Goal: Task Accomplishment & Management: Use online tool/utility

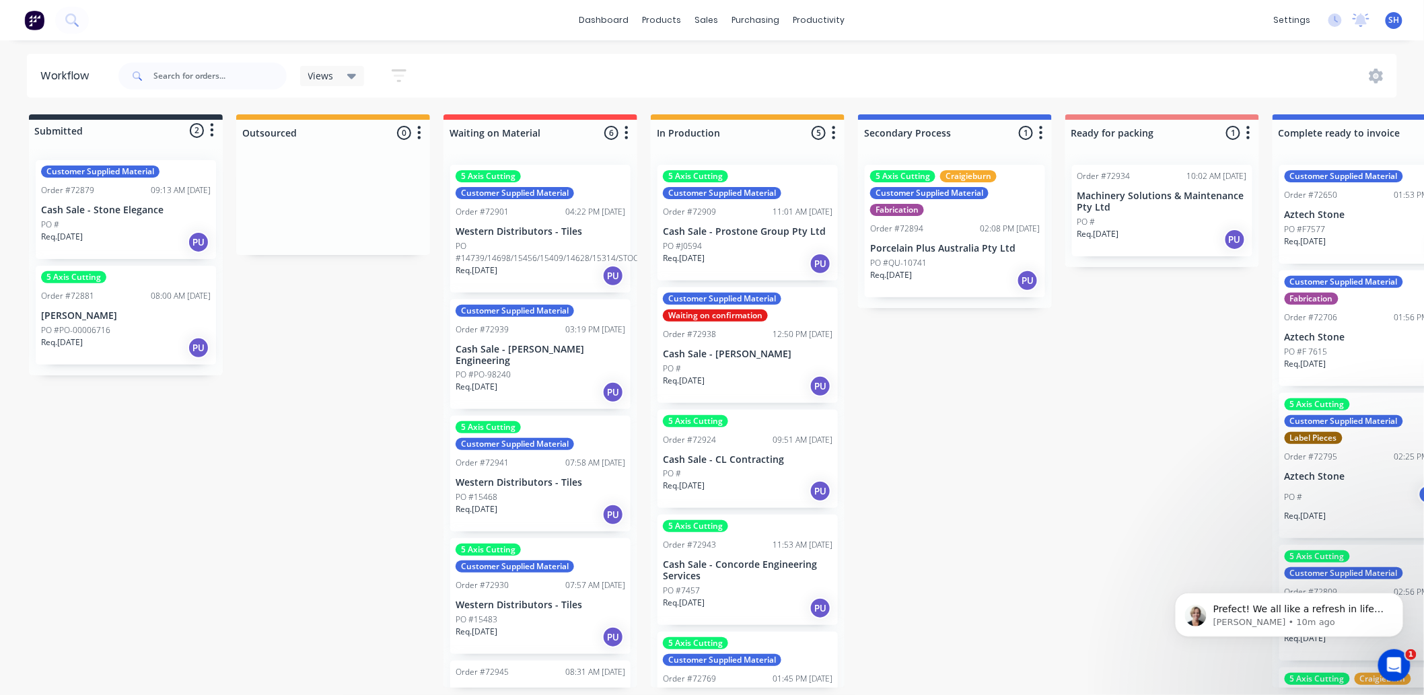
scroll to position [1223, 0]
click at [1406, 688] on div "5 Axis Cutting Craigieburn Customer Supplied Material Polishing Straight cut" at bounding box center [1369, 696] width 170 height 46
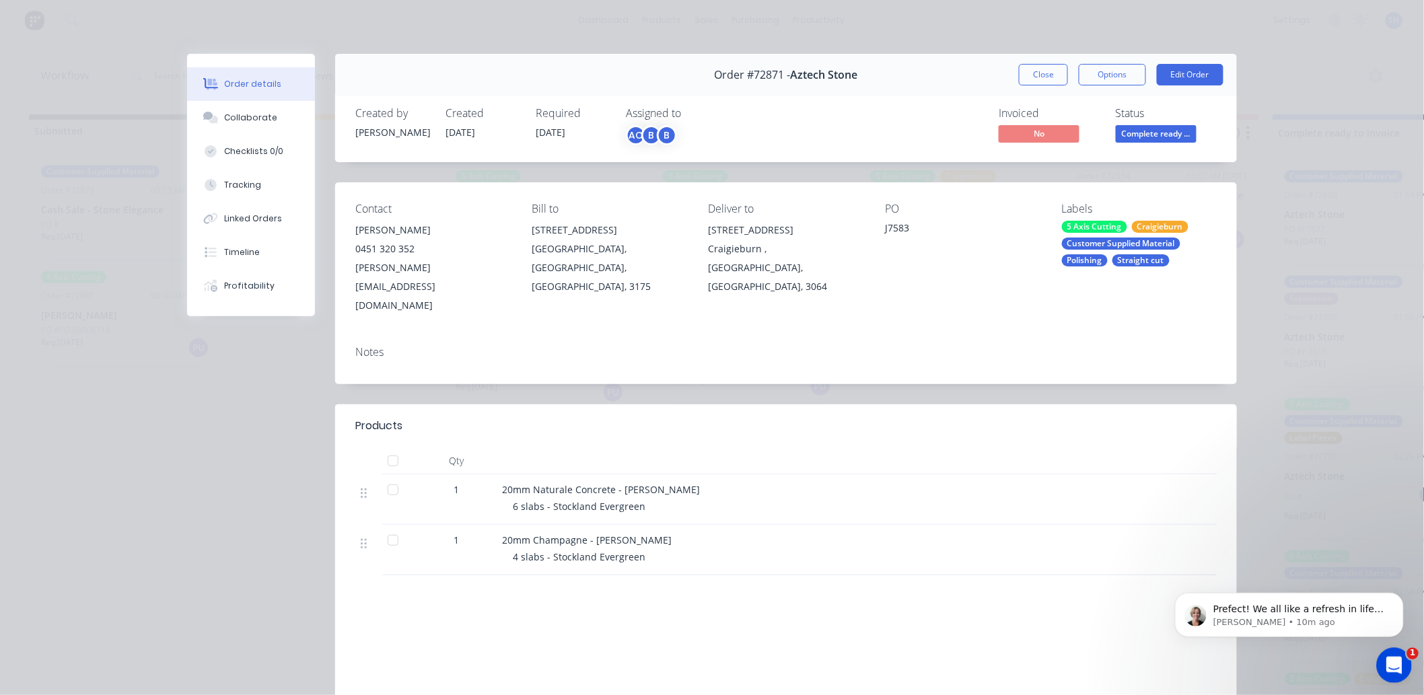
click at [1390, 664] on icon "Open Intercom Messenger" at bounding box center [1391, 664] width 22 height 22
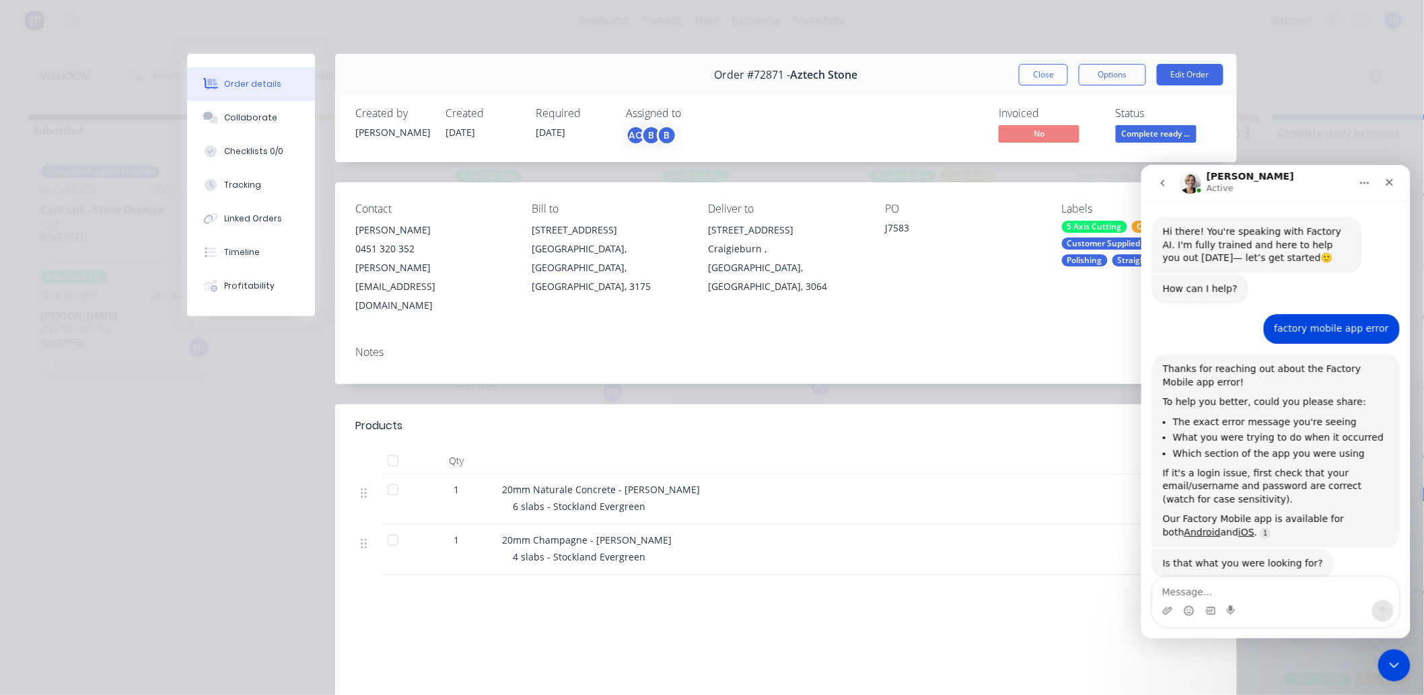
scroll to position [1, 0]
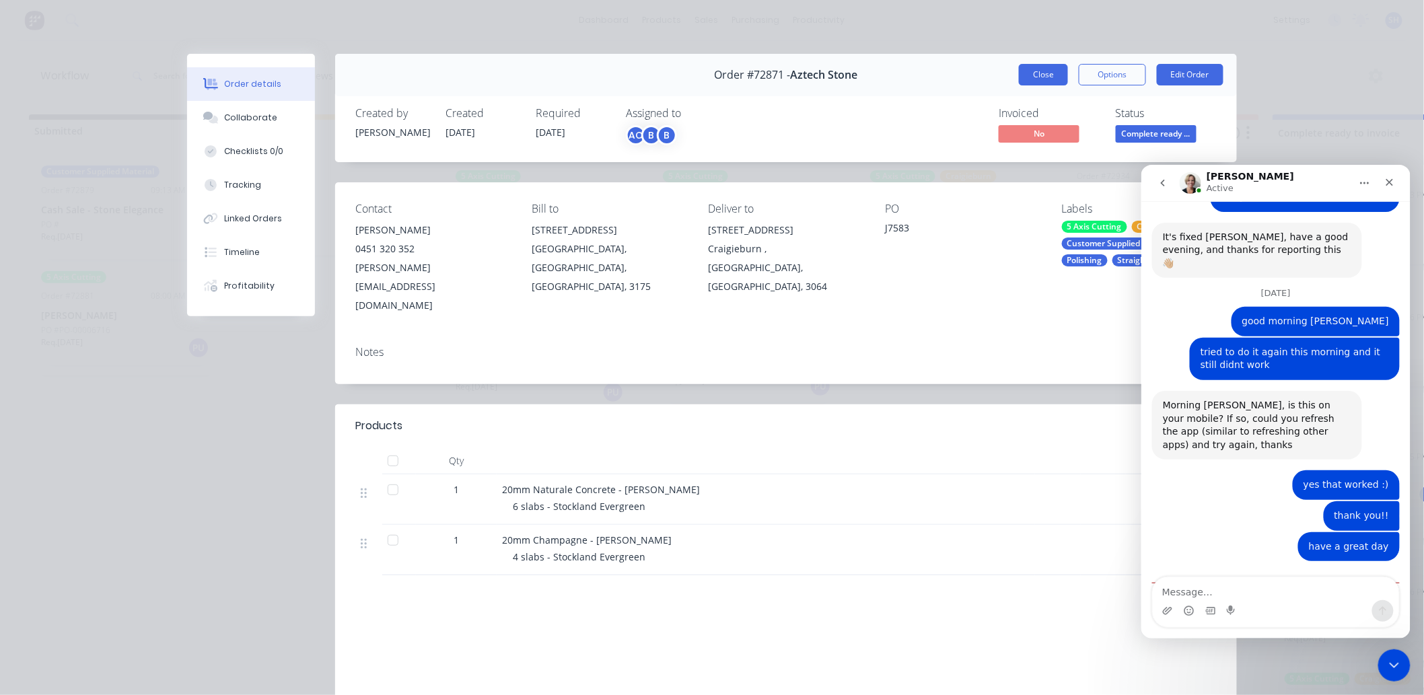
click at [1027, 77] on button "Close" at bounding box center [1043, 75] width 49 height 22
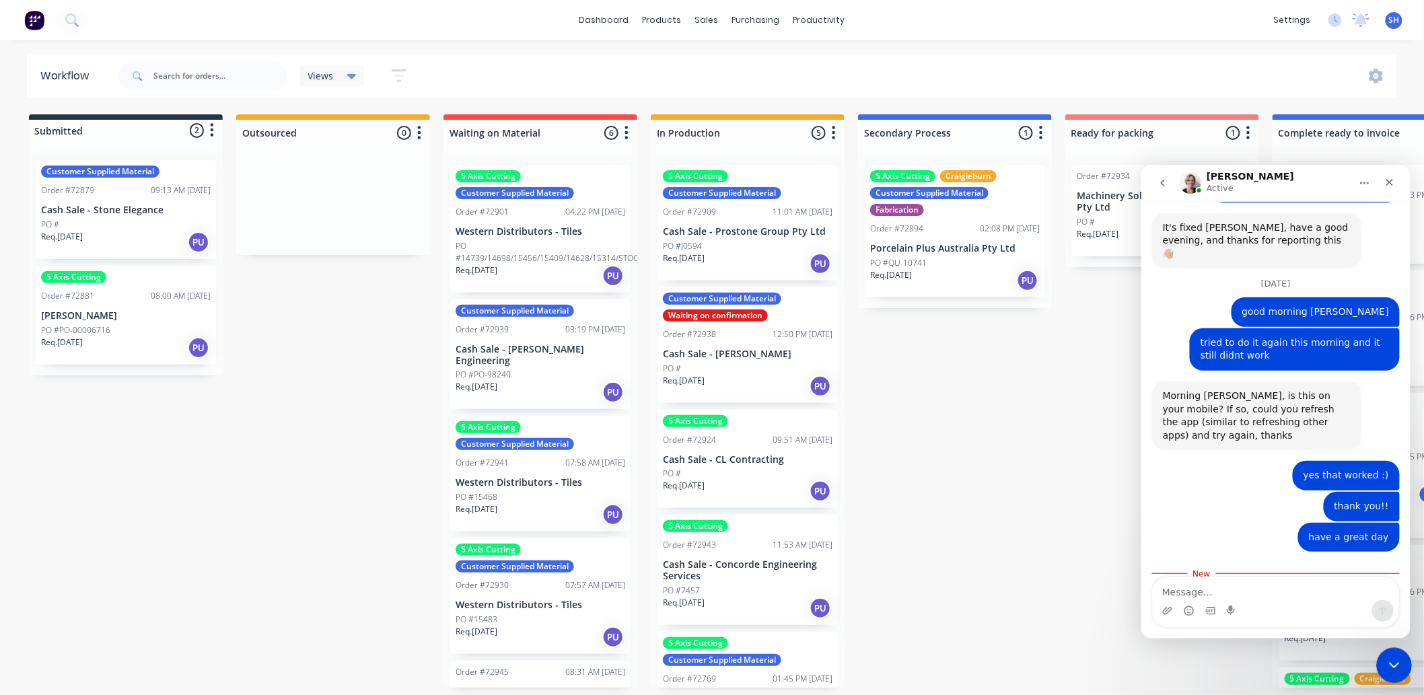
click at [1387, 650] on div "Close Intercom Messenger" at bounding box center [1391, 663] width 32 height 32
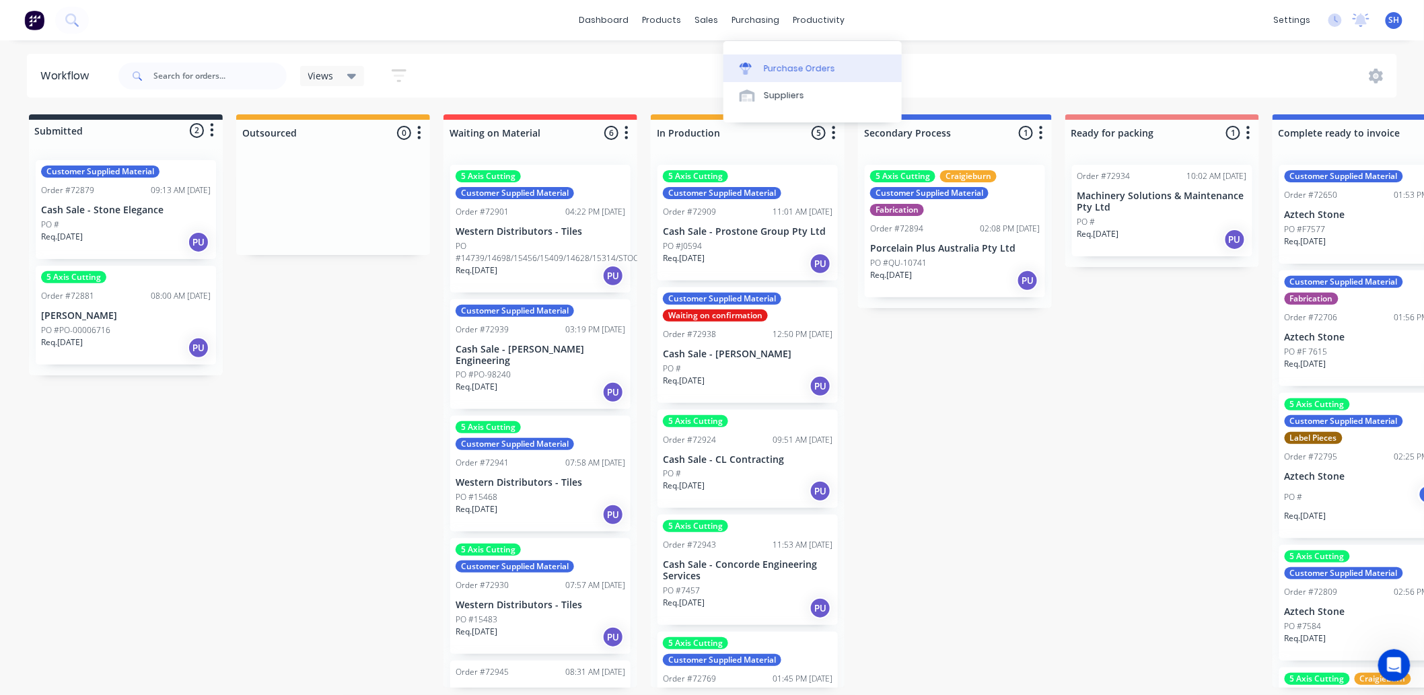
click at [756, 63] on div at bounding box center [749, 69] width 20 height 12
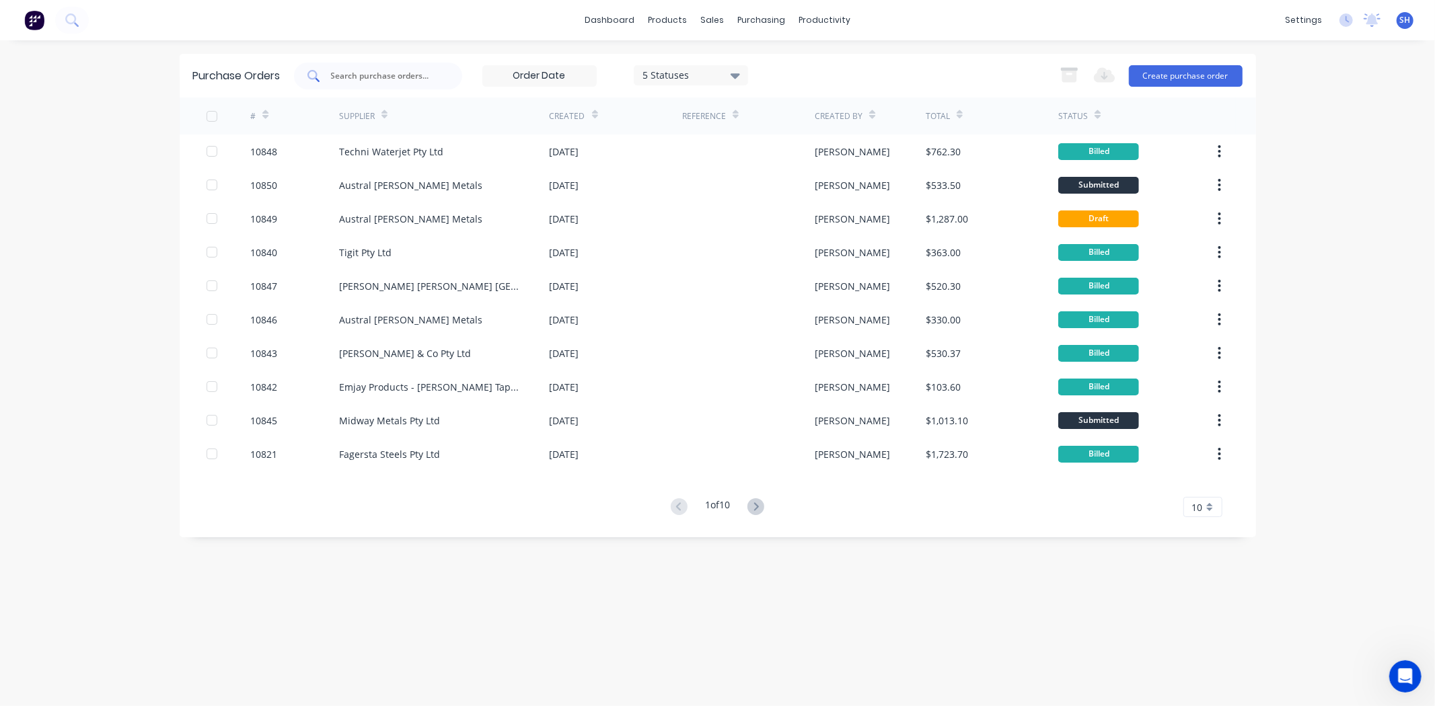
click at [344, 68] on div at bounding box center [378, 76] width 168 height 27
type input "10819"
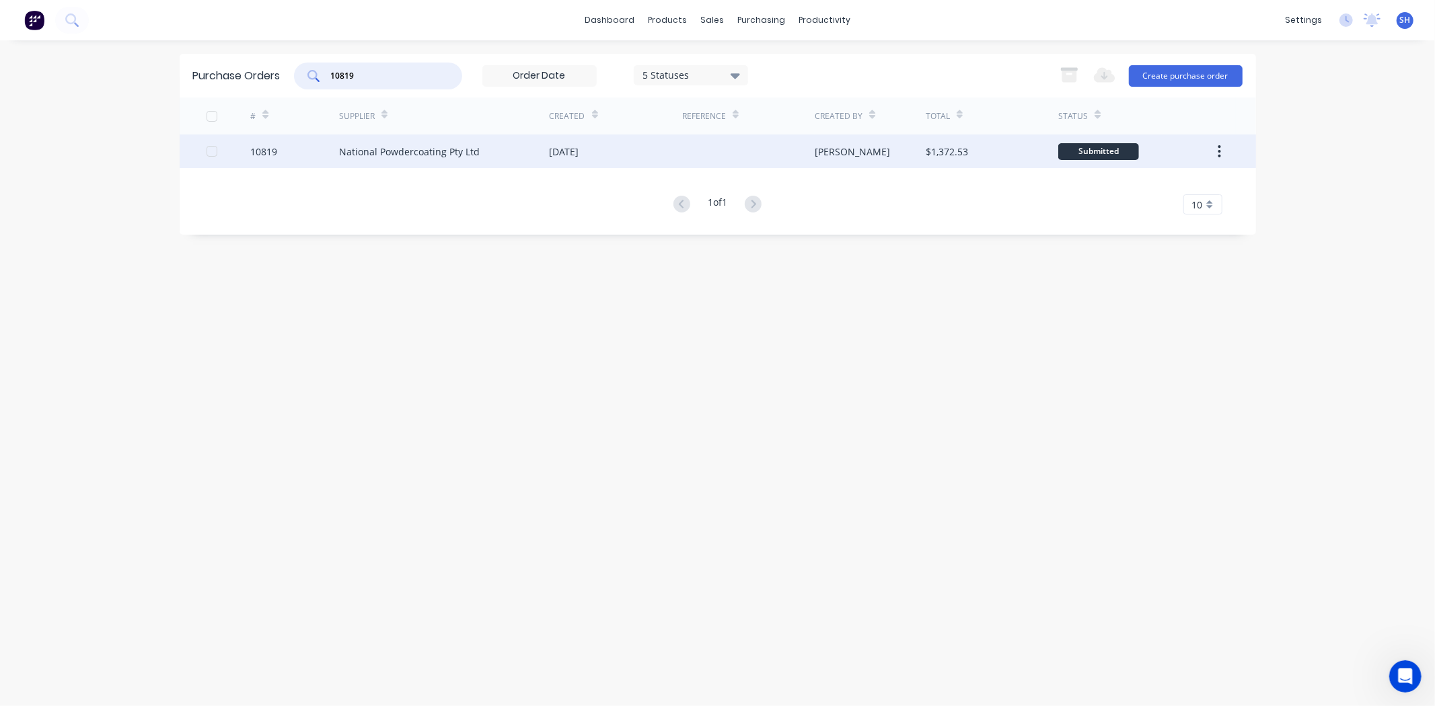
click at [445, 163] on div "National Powdercoating Pty Ltd" at bounding box center [444, 152] width 211 height 34
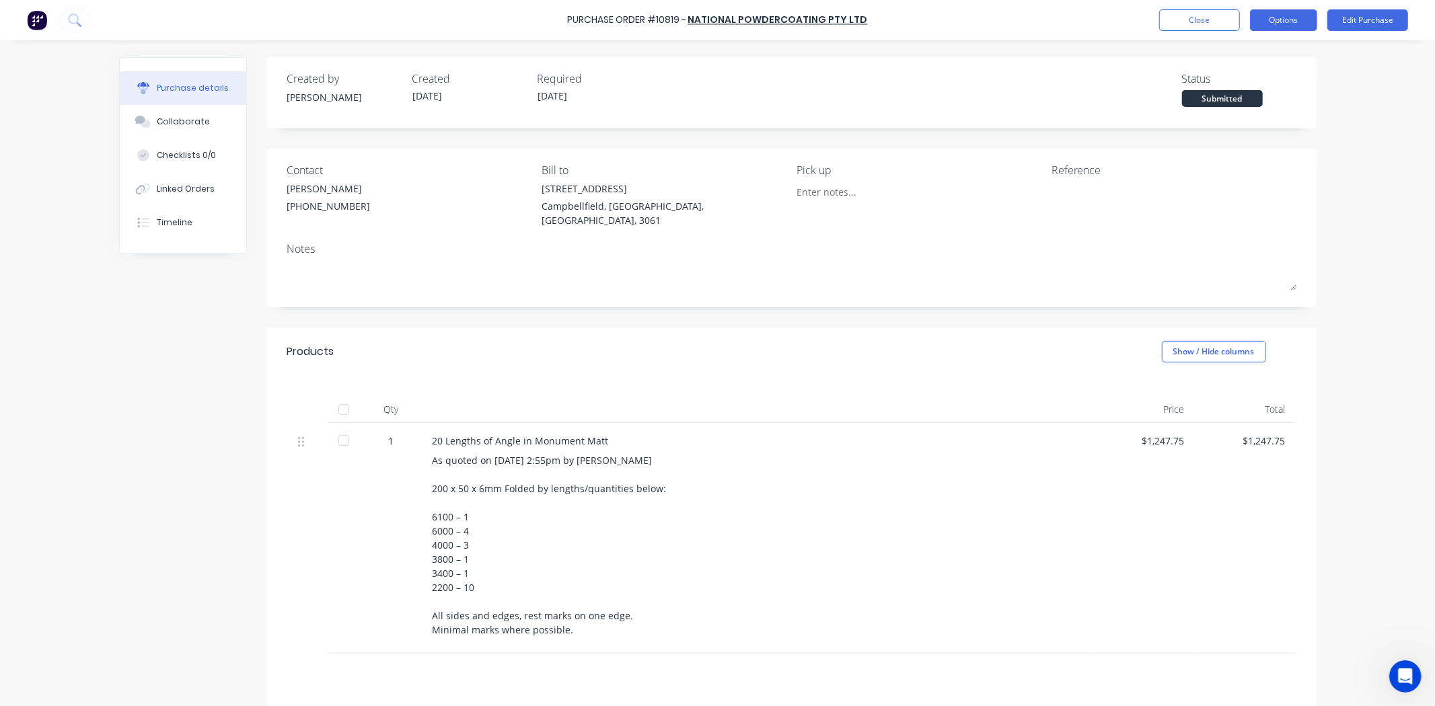
click at [1277, 21] on button "Options" at bounding box center [1283, 20] width 67 height 22
click at [1259, 77] on div "Convert to Bill" at bounding box center [1254, 82] width 104 height 20
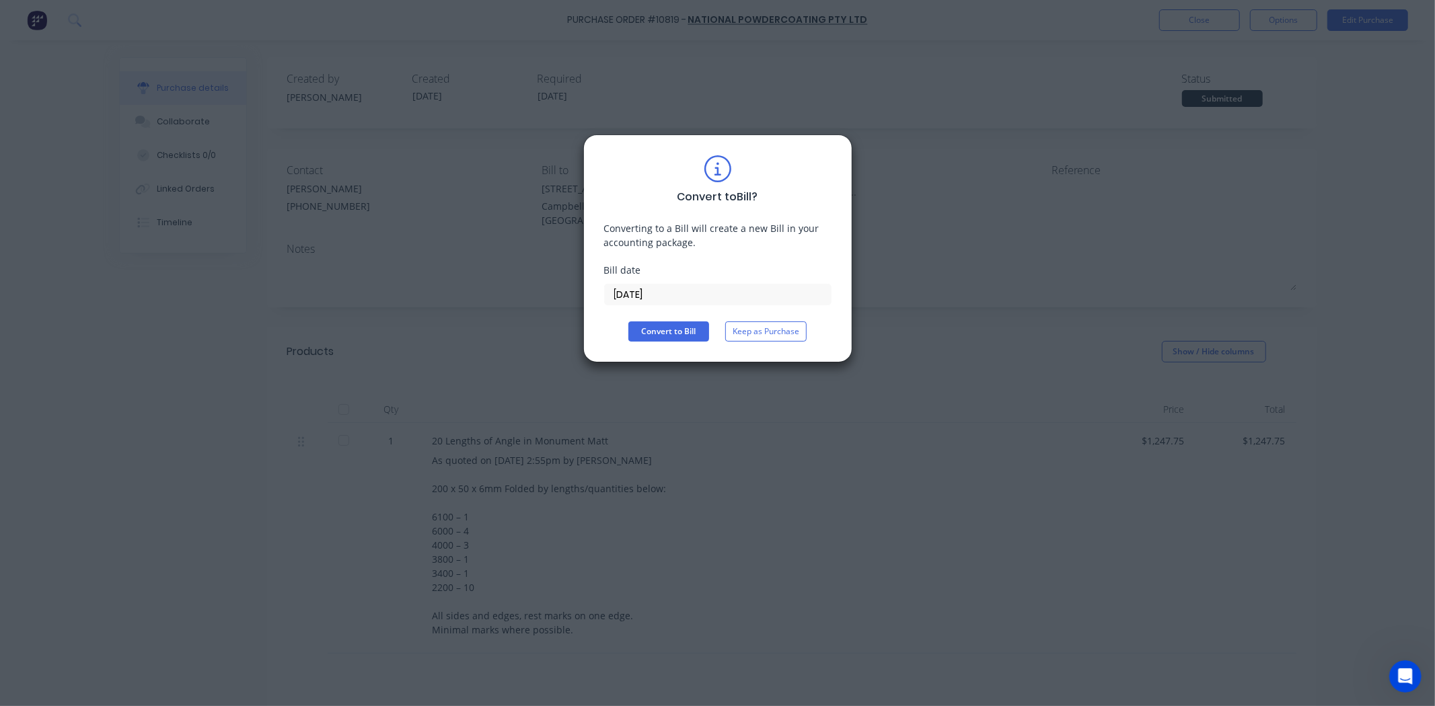
click at [644, 299] on input "[DATE]" at bounding box center [718, 295] width 226 height 20
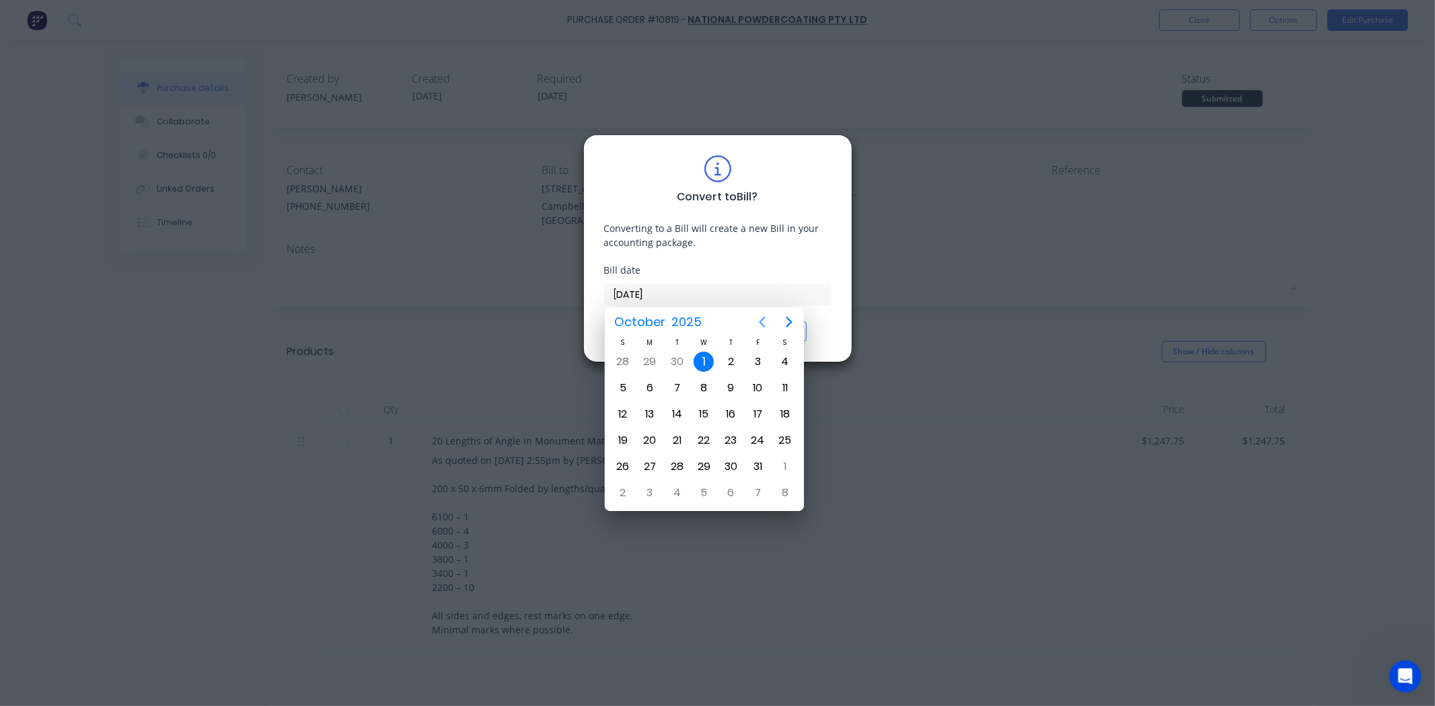
click at [760, 327] on icon "Previous page" at bounding box center [762, 322] width 16 height 16
click at [756, 392] on div "12" at bounding box center [758, 388] width 20 height 20
type input "[DATE]"
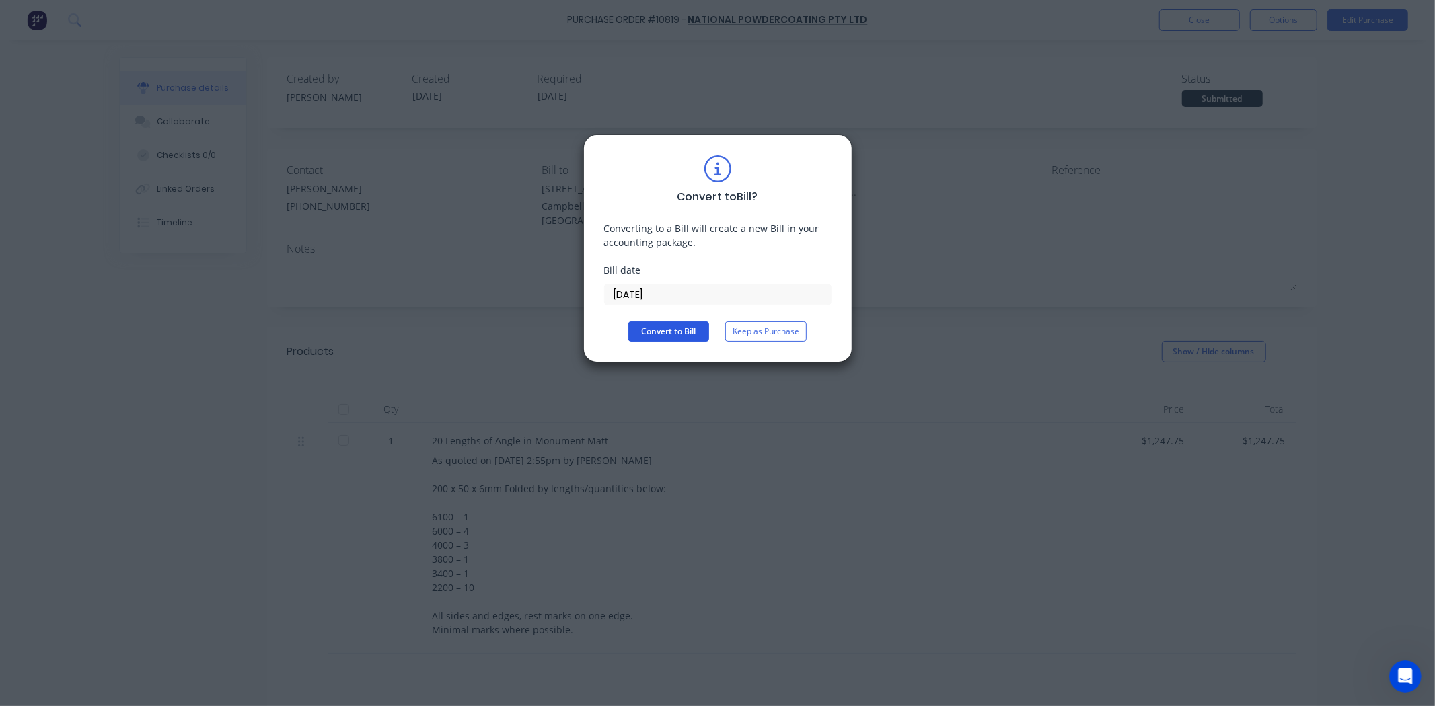
click at [664, 331] on button "Convert to Bill" at bounding box center [668, 332] width 81 height 20
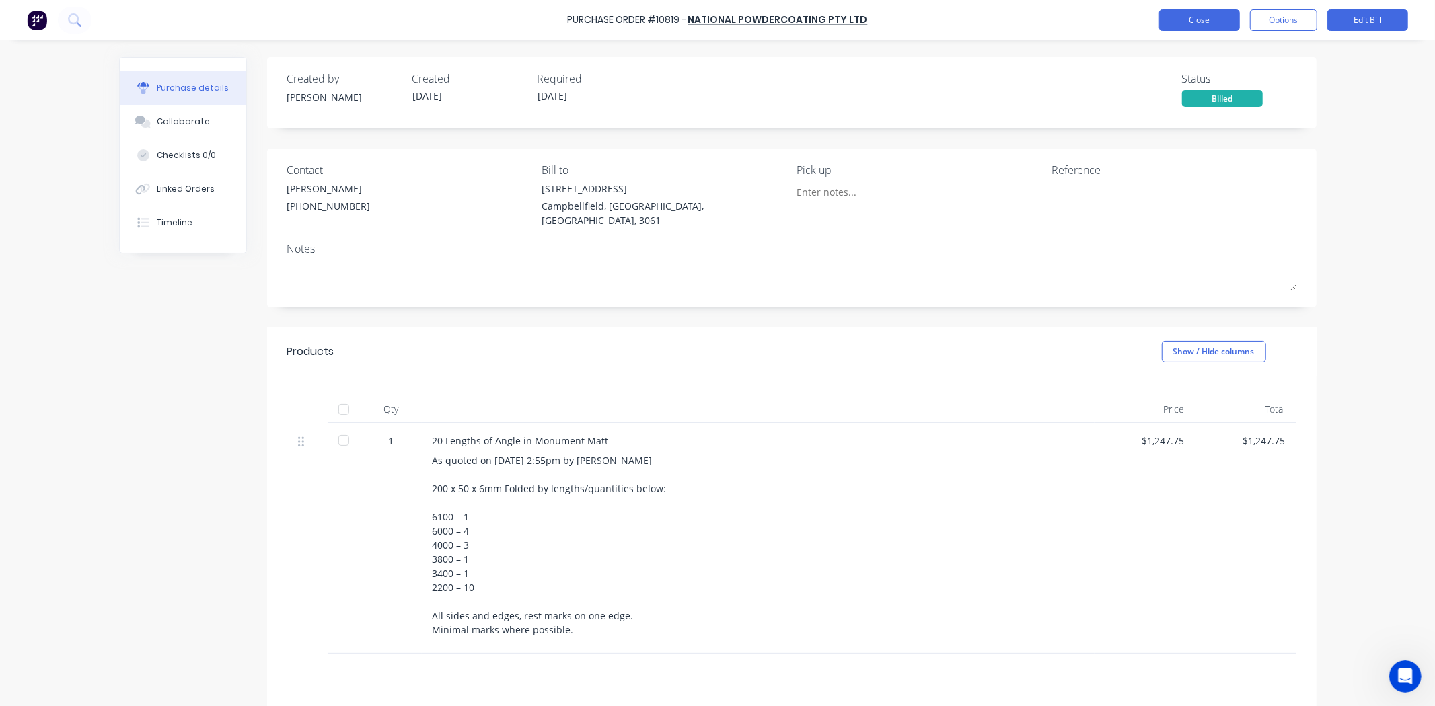
click at [1203, 15] on button "Close" at bounding box center [1199, 20] width 81 height 22
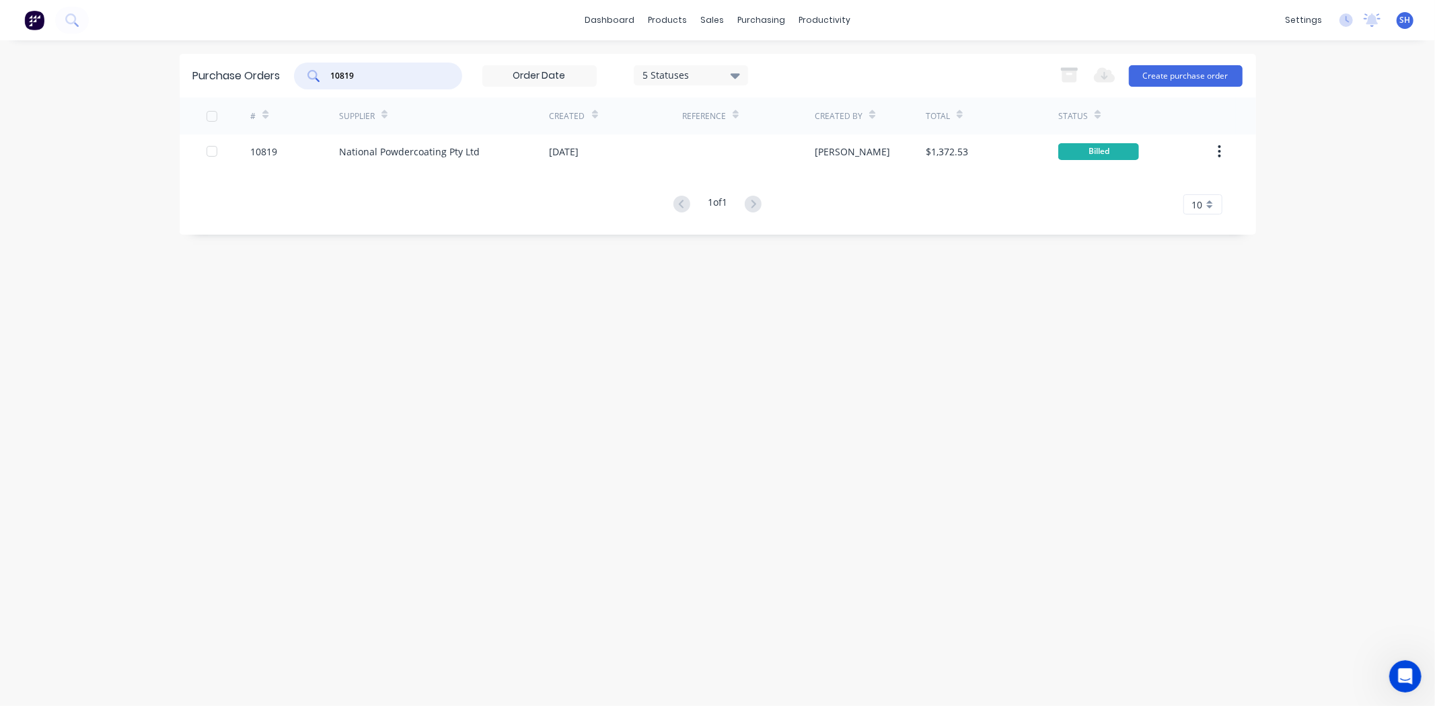
drag, startPoint x: 407, startPoint y: 77, endPoint x: 327, endPoint y: 77, distance: 80.1
click at [331, 77] on input "10819" at bounding box center [386, 75] width 112 height 13
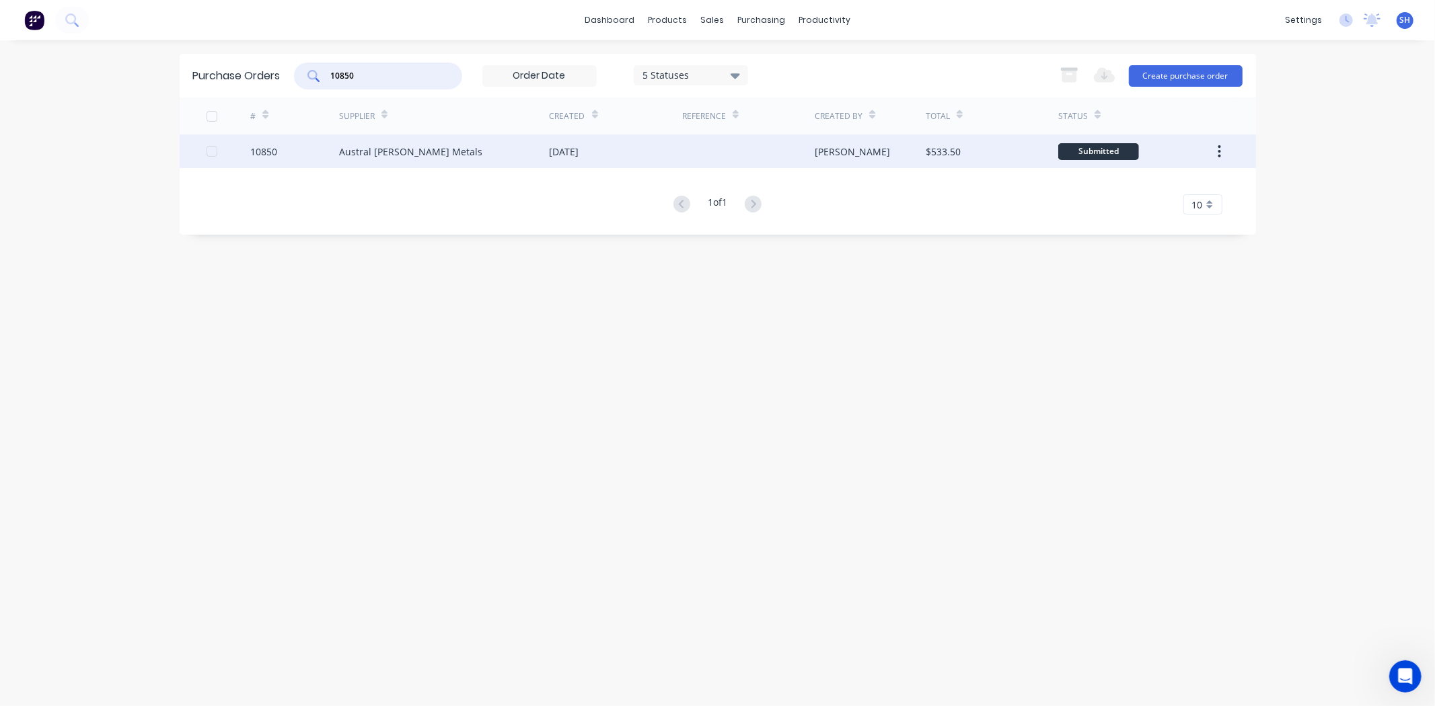
type input "10850"
click at [408, 153] on div "Austral [PERSON_NAME] Metals" at bounding box center [410, 152] width 143 height 14
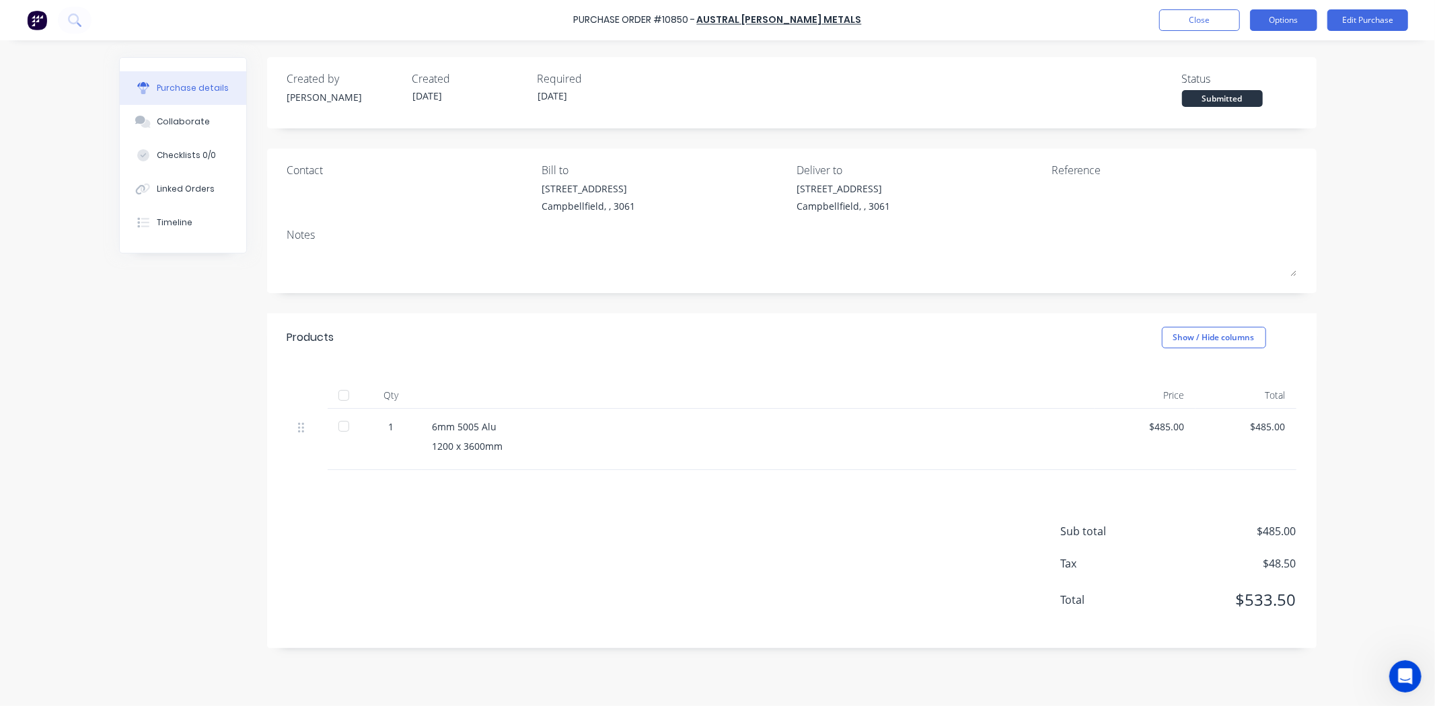
click at [1294, 30] on button "Options" at bounding box center [1283, 20] width 67 height 22
click at [1247, 81] on div "Convert to Bill" at bounding box center [1254, 82] width 104 height 20
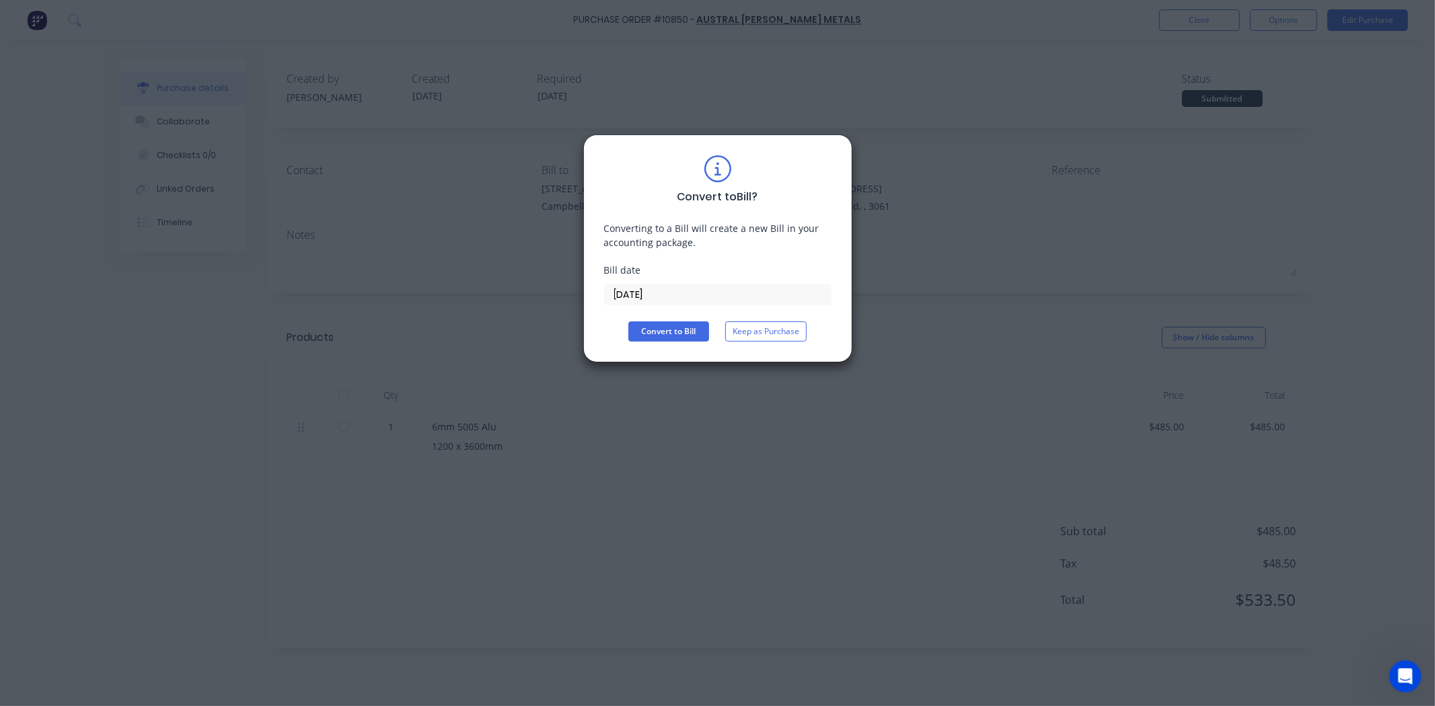
click at [639, 296] on input "[DATE]" at bounding box center [718, 295] width 226 height 20
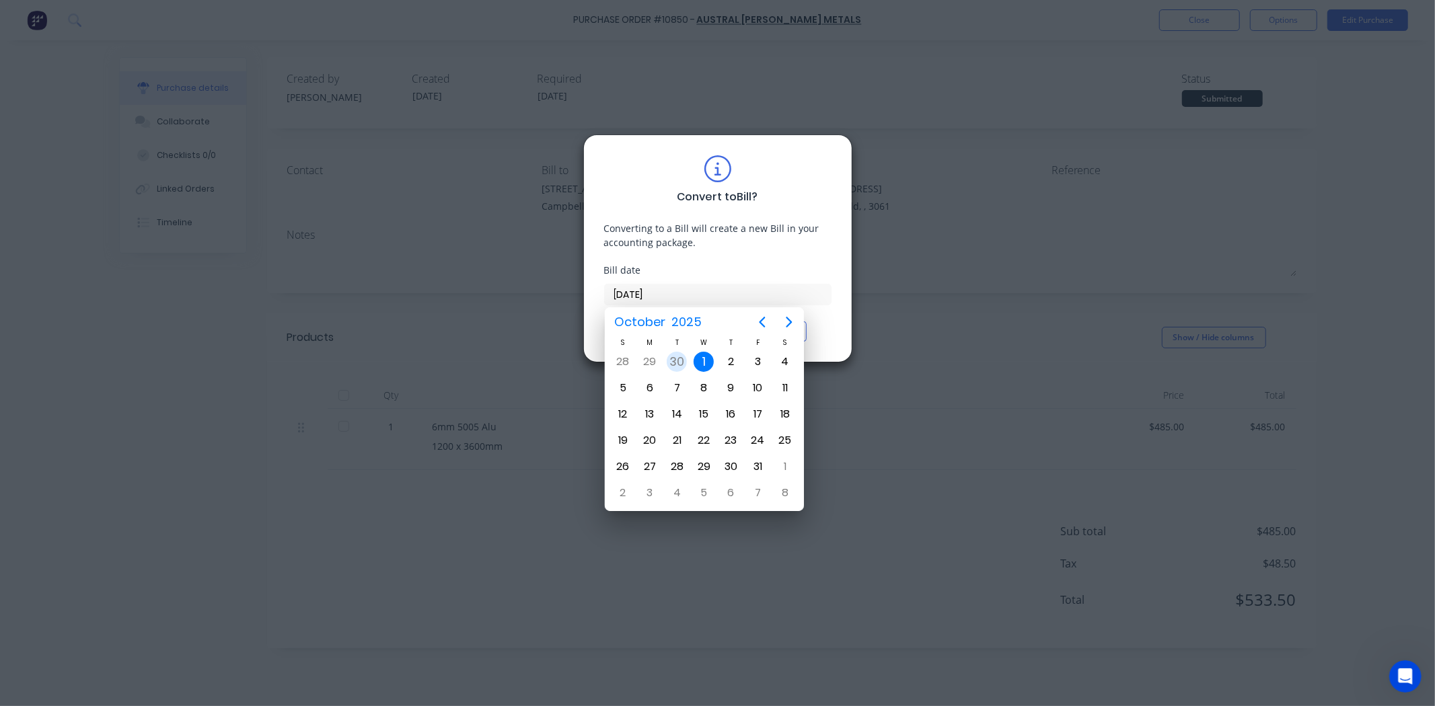
click at [675, 365] on div "30" at bounding box center [677, 362] width 20 height 20
type input "[DATE]"
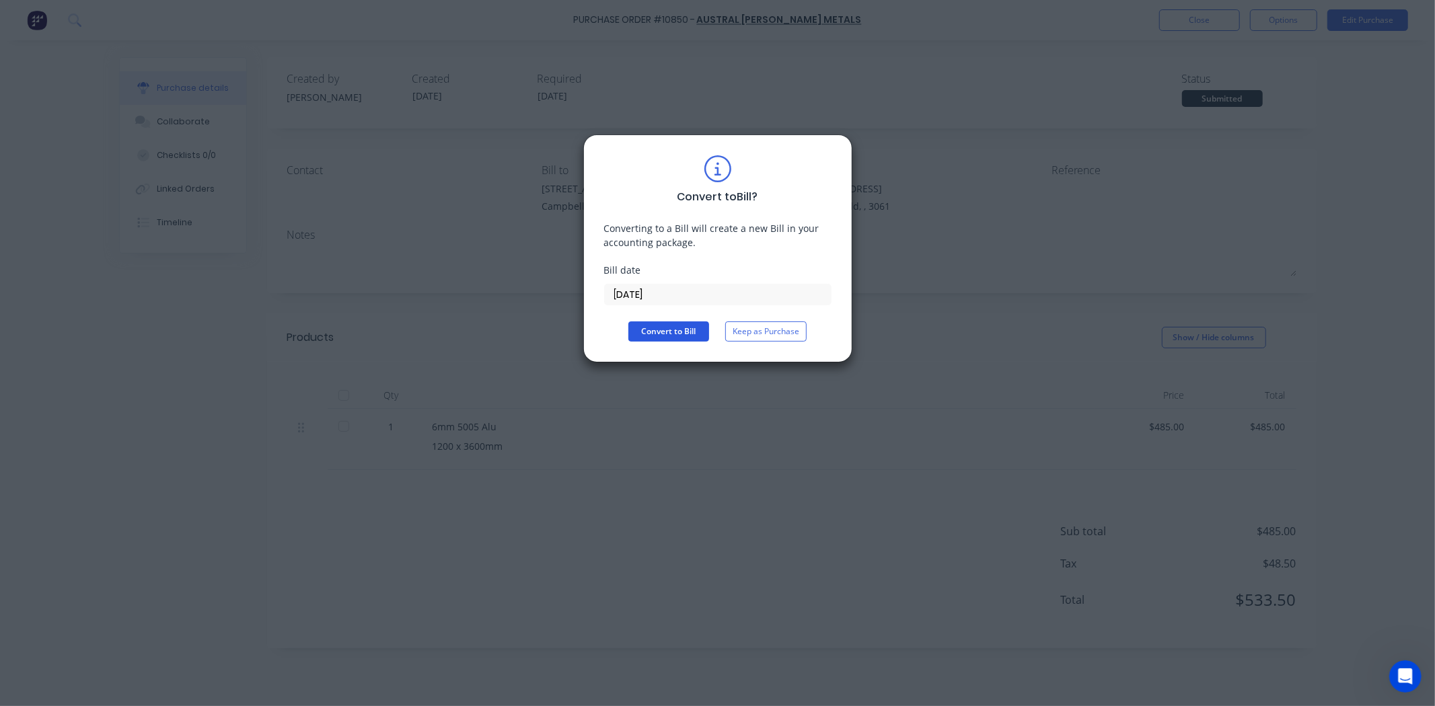
click at [668, 335] on button "Convert to Bill" at bounding box center [668, 332] width 81 height 20
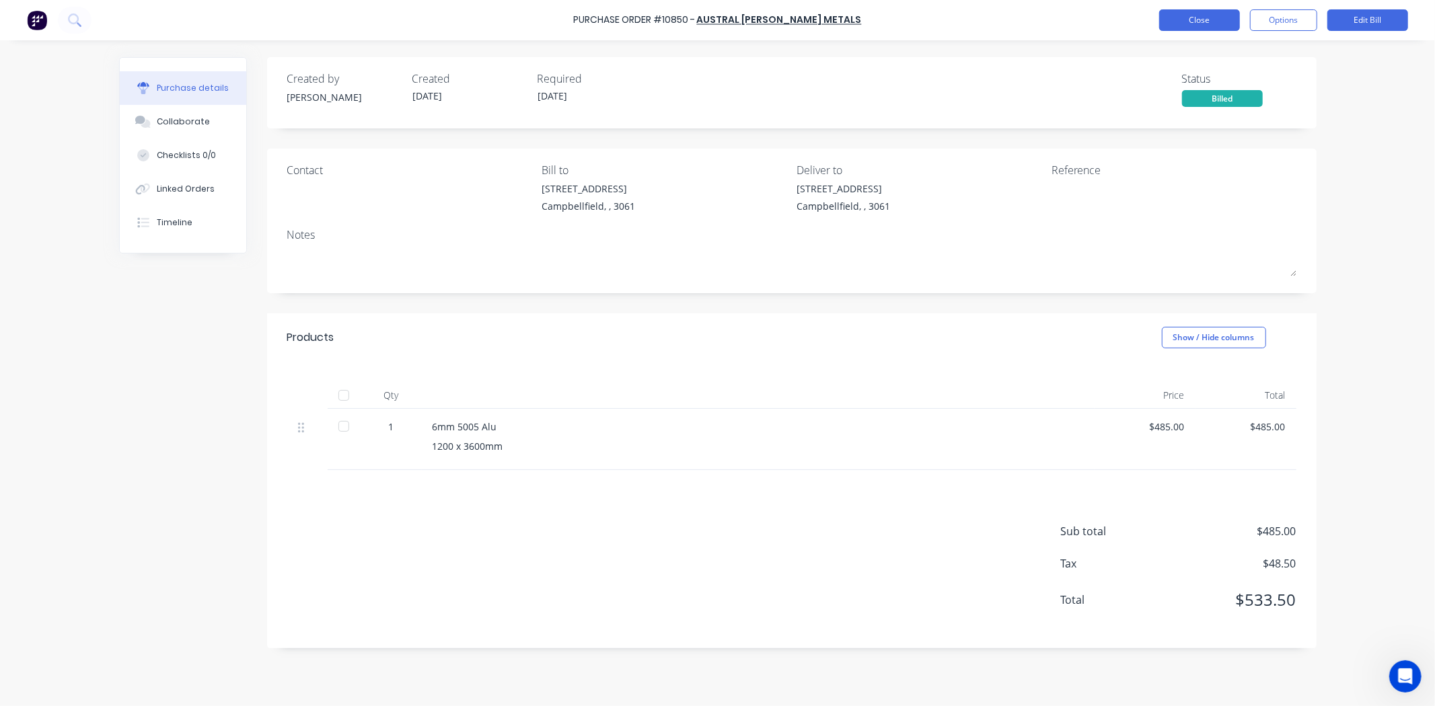
click at [1181, 28] on button "Close" at bounding box center [1199, 20] width 81 height 22
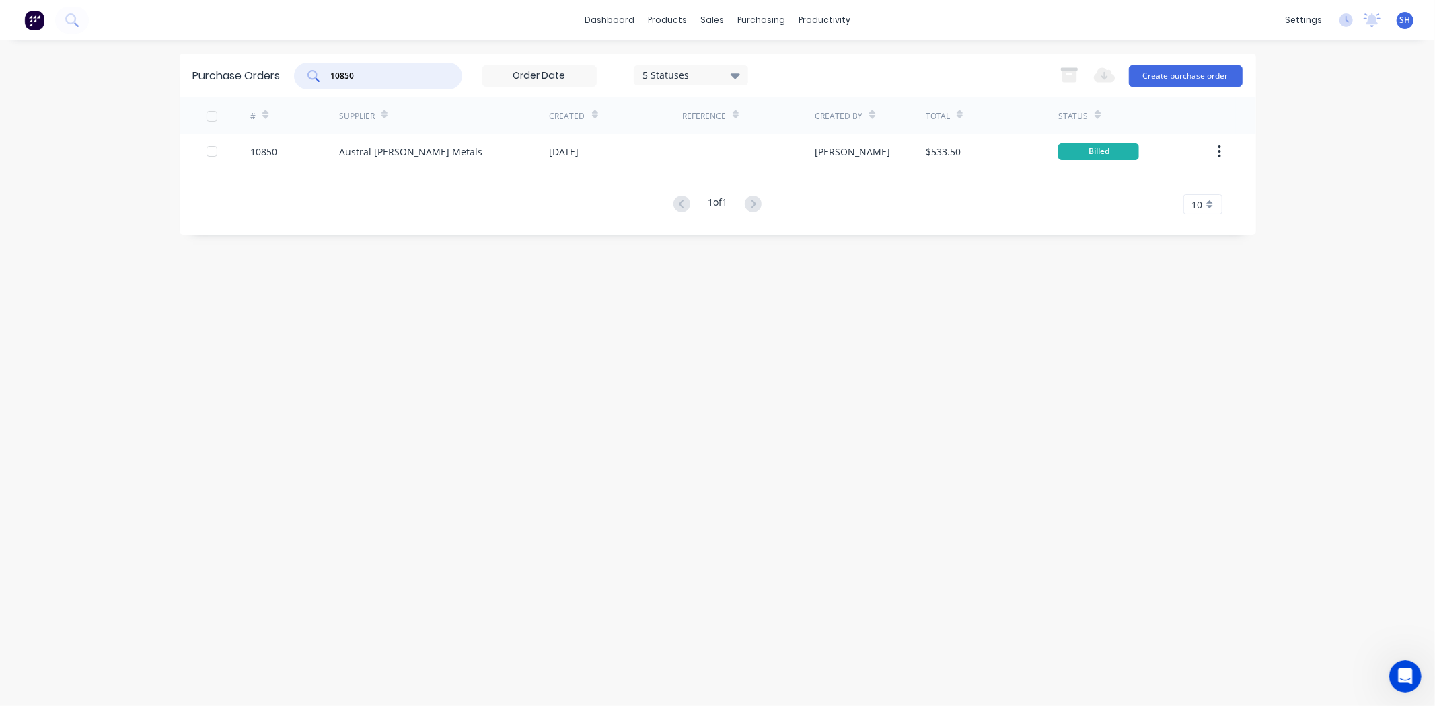
drag, startPoint x: 361, startPoint y: 81, endPoint x: 326, endPoint y: 82, distance: 35.0
click at [326, 82] on div "10850" at bounding box center [378, 76] width 168 height 27
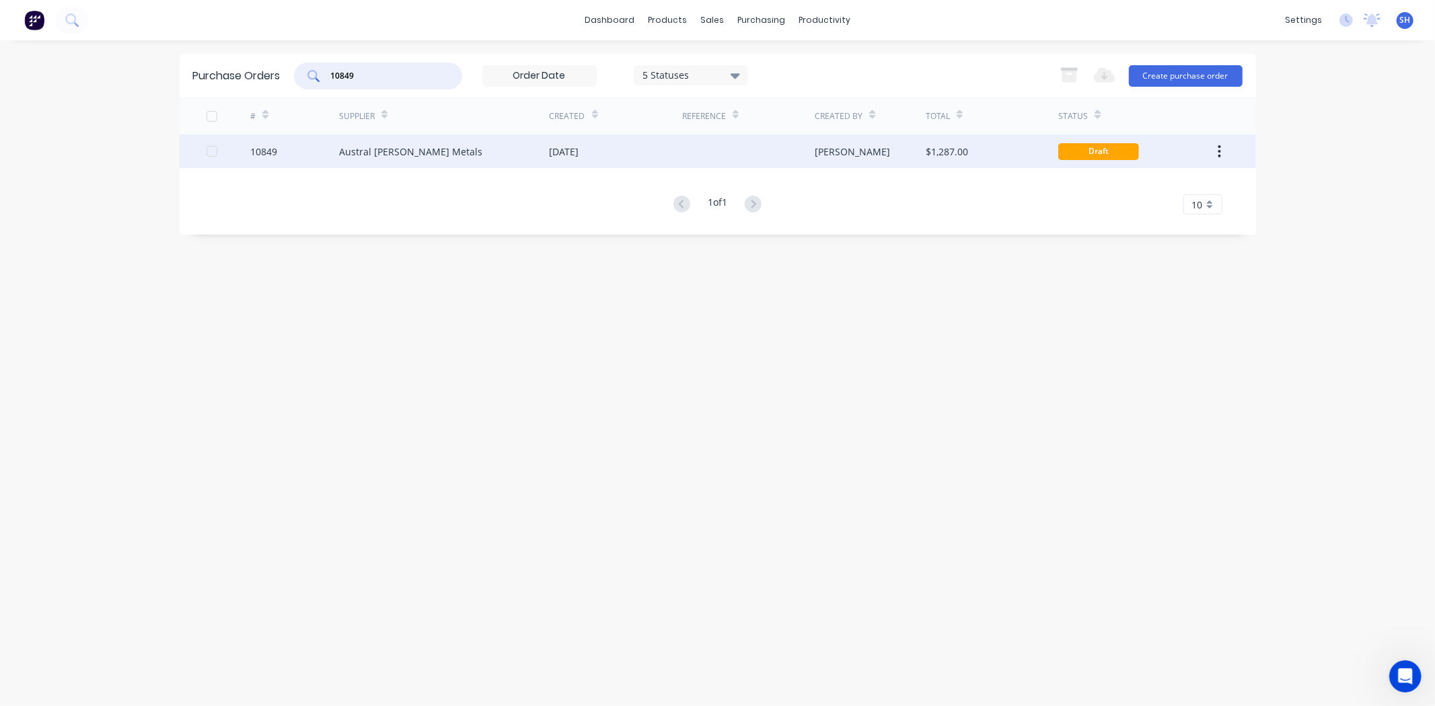
type input "10849"
click at [448, 166] on div "Austral [PERSON_NAME] Metals" at bounding box center [444, 152] width 211 height 34
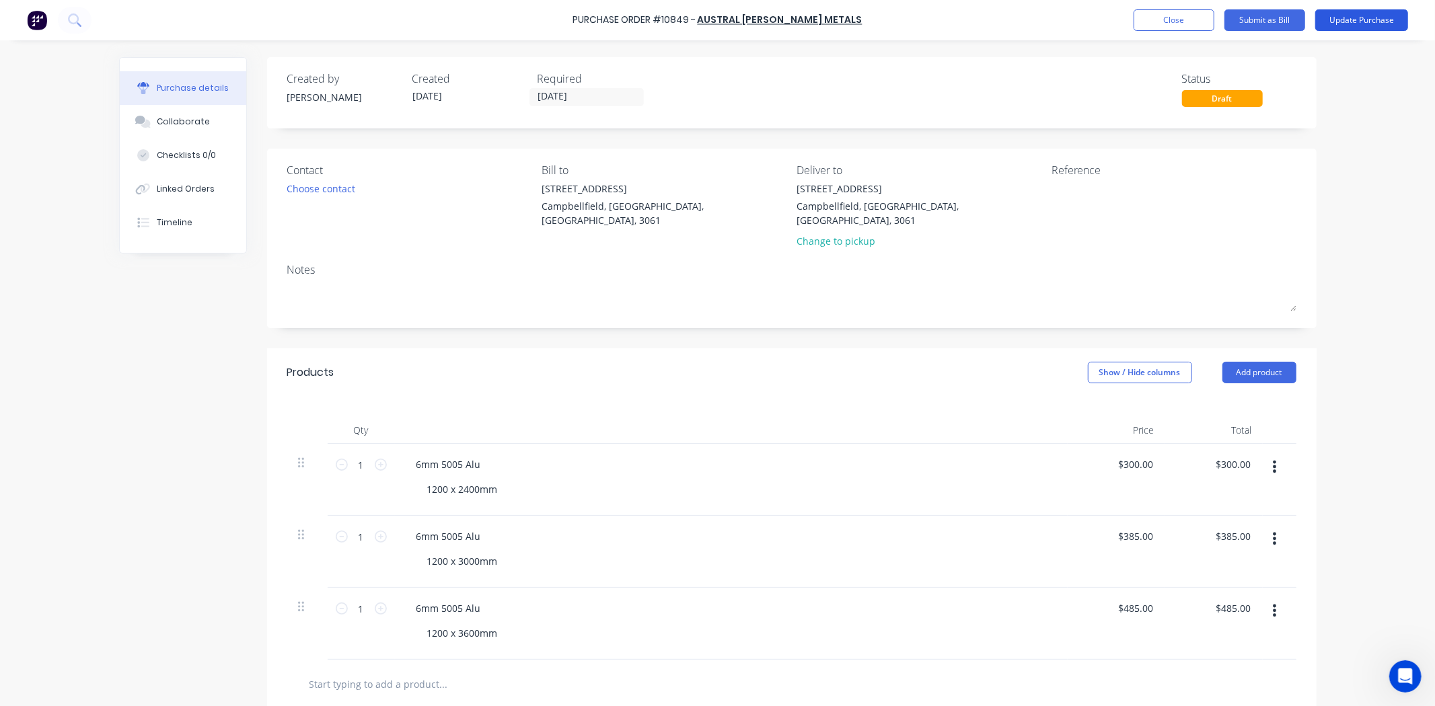
click at [1339, 24] on button "Update Purchase" at bounding box center [1361, 20] width 93 height 22
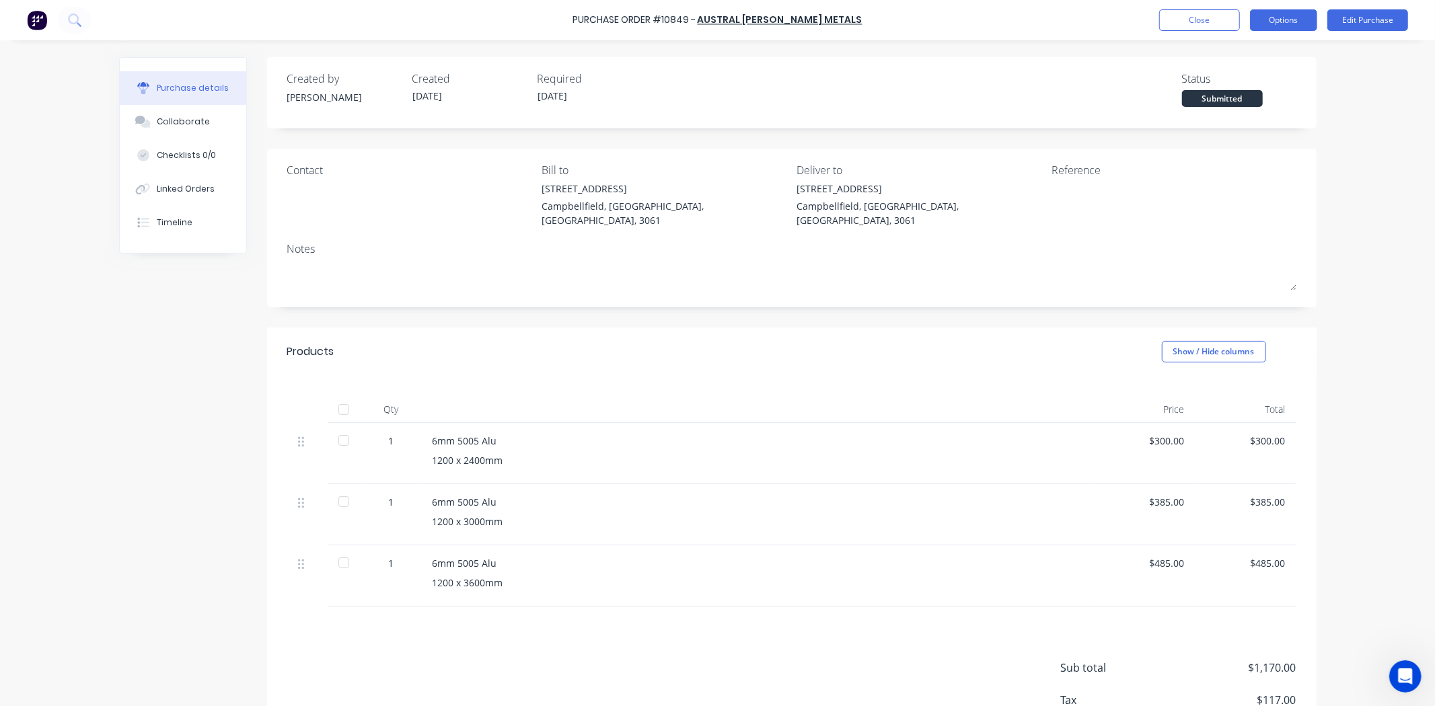
click at [1300, 24] on button "Options" at bounding box center [1283, 20] width 67 height 22
click at [1265, 83] on div "Convert to Bill" at bounding box center [1254, 82] width 104 height 20
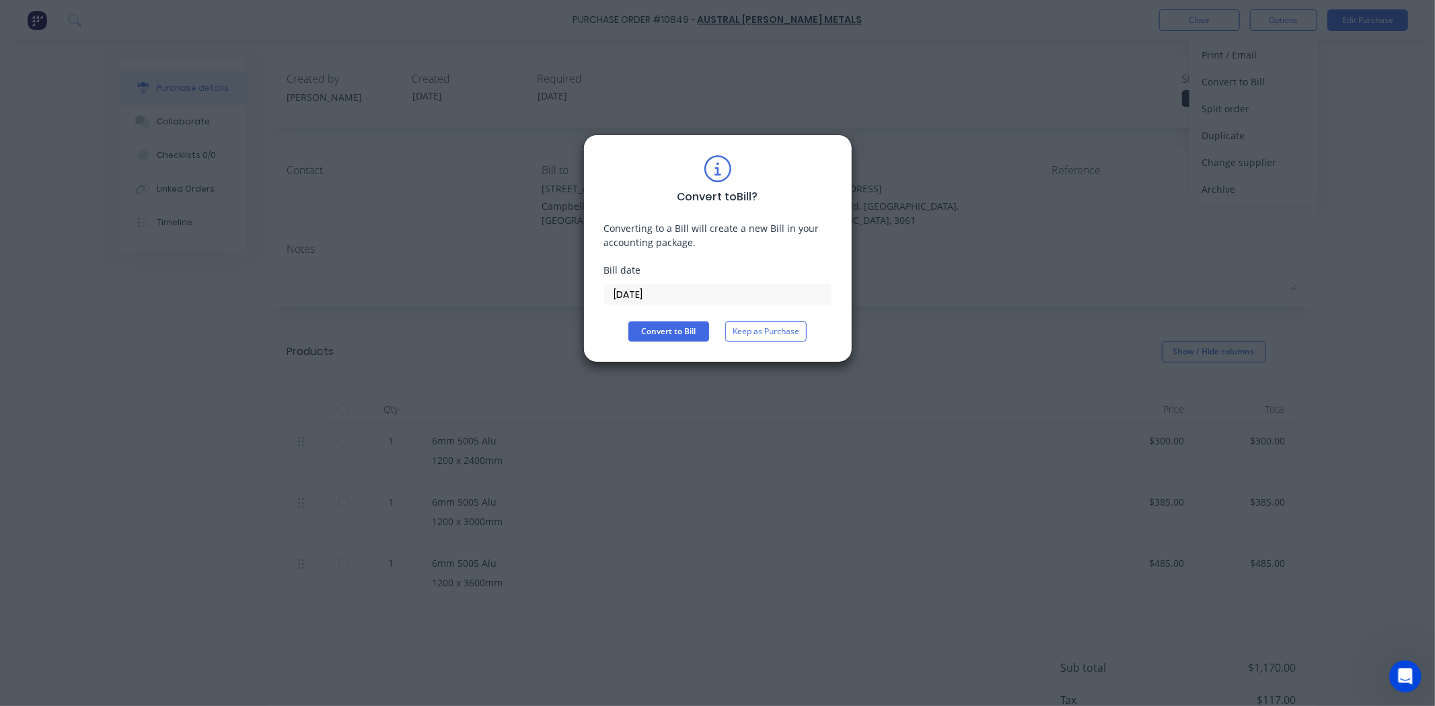
click at [656, 294] on input "[DATE]" at bounding box center [718, 295] width 226 height 20
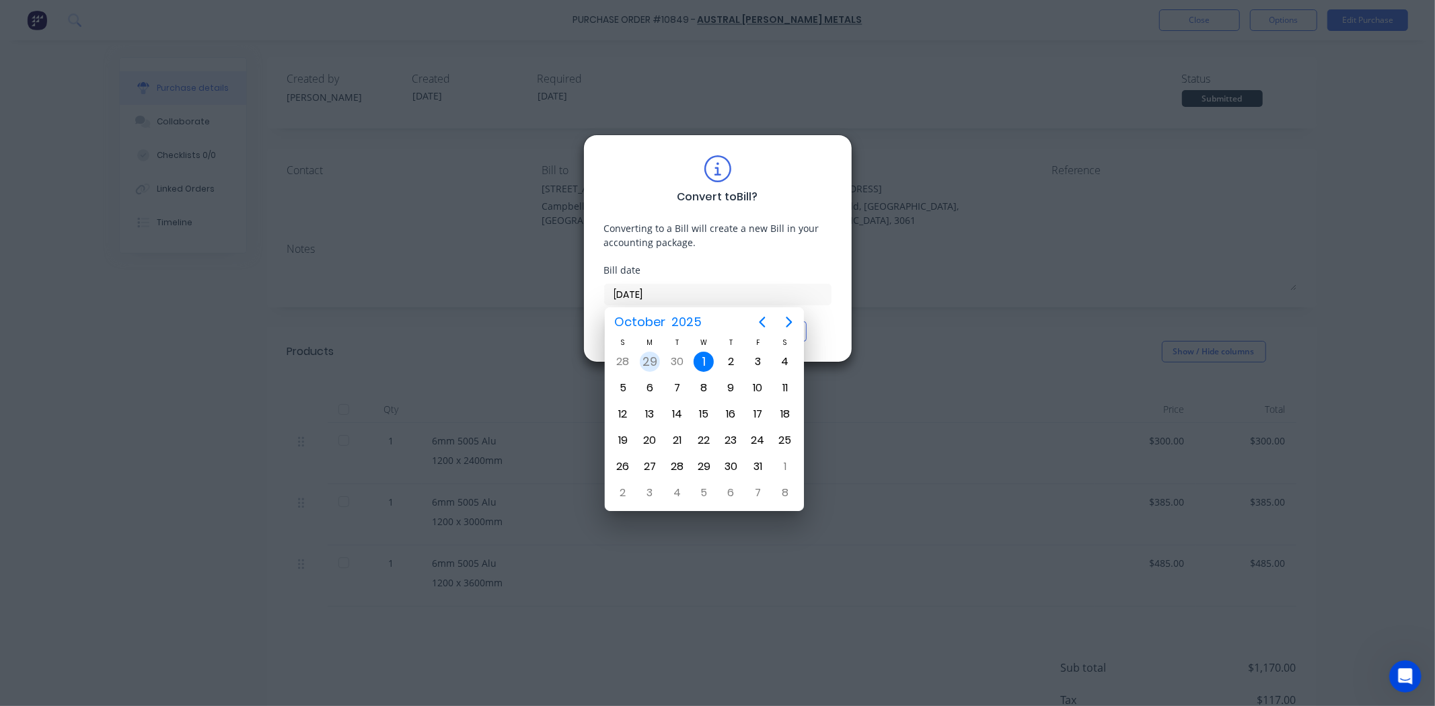
click at [655, 364] on div "29" at bounding box center [650, 362] width 20 height 20
type input "[DATE]"
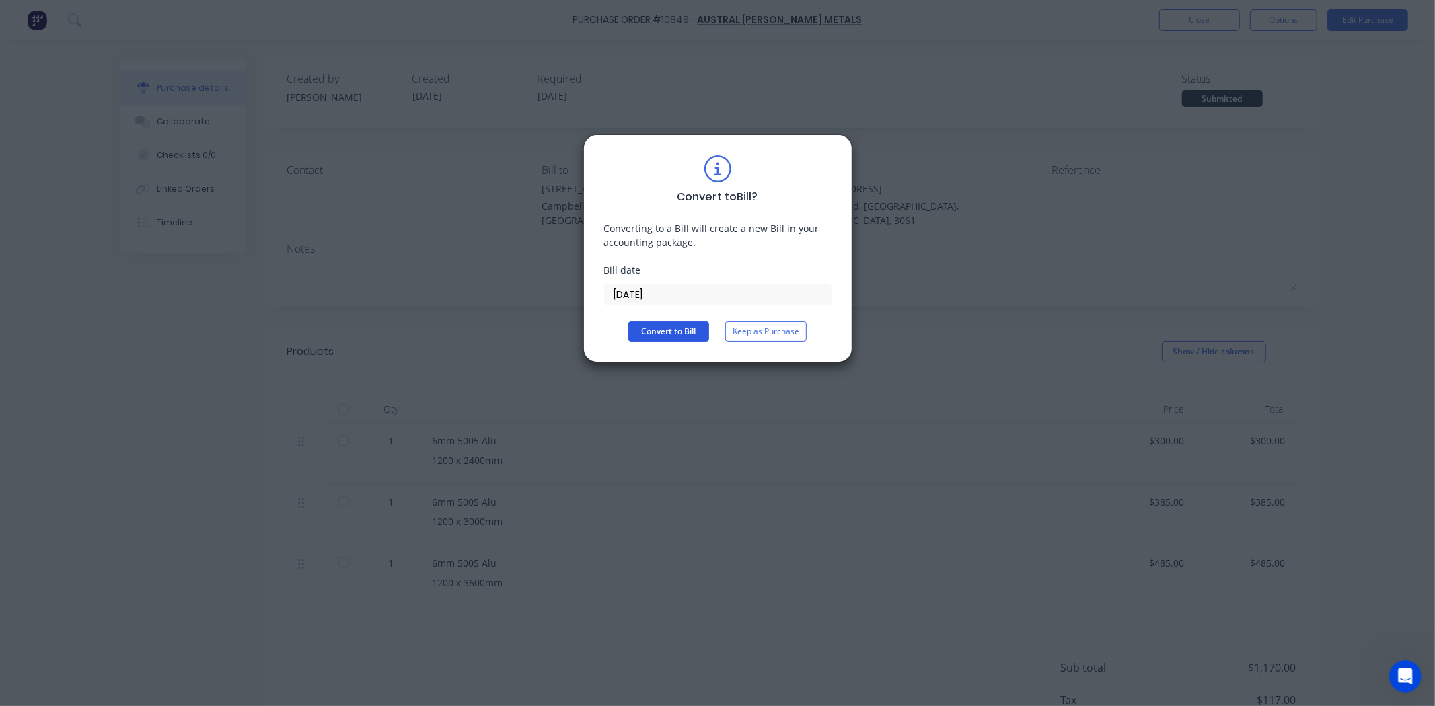
click at [657, 332] on button "Convert to Bill" at bounding box center [668, 332] width 81 height 20
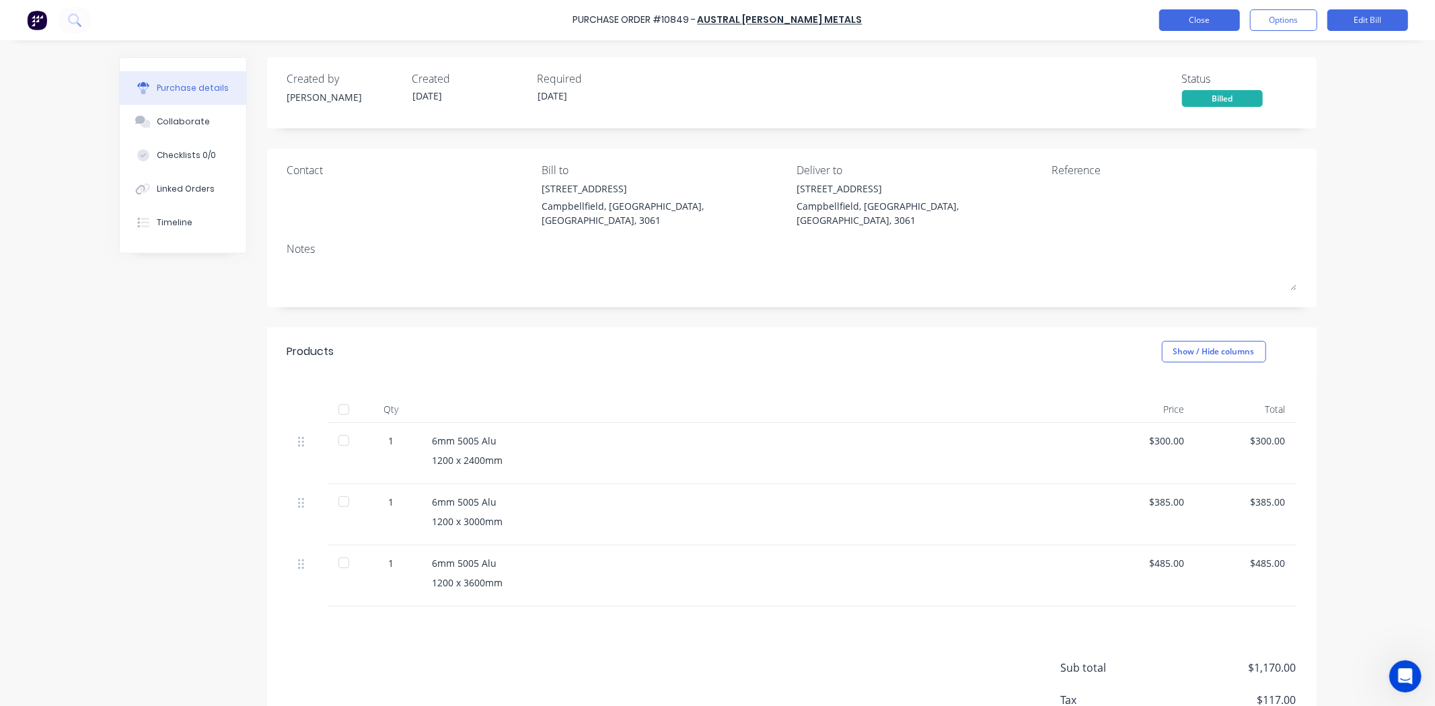
click at [1175, 20] on button "Close" at bounding box center [1199, 20] width 81 height 22
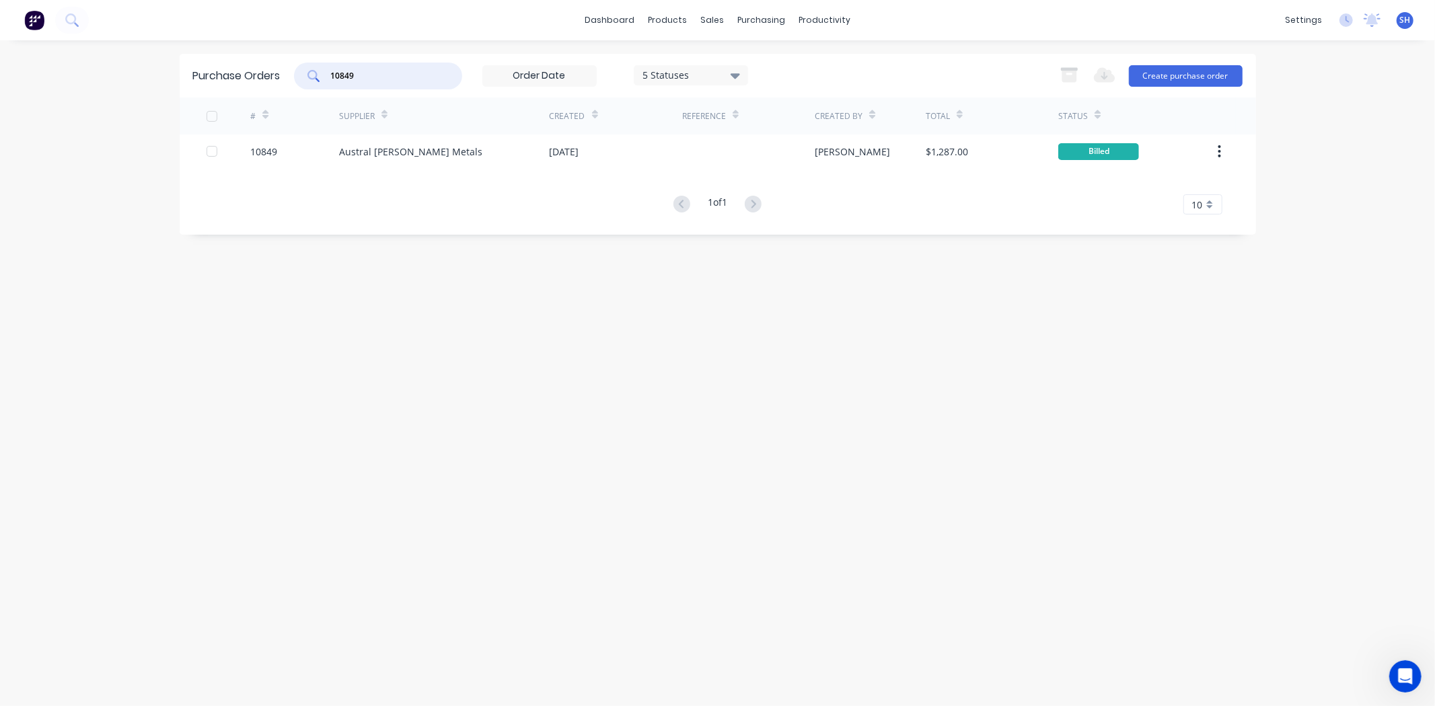
drag, startPoint x: 366, startPoint y: 79, endPoint x: 330, endPoint y: 79, distance: 35.7
click at [332, 79] on input "10849" at bounding box center [386, 75] width 112 height 13
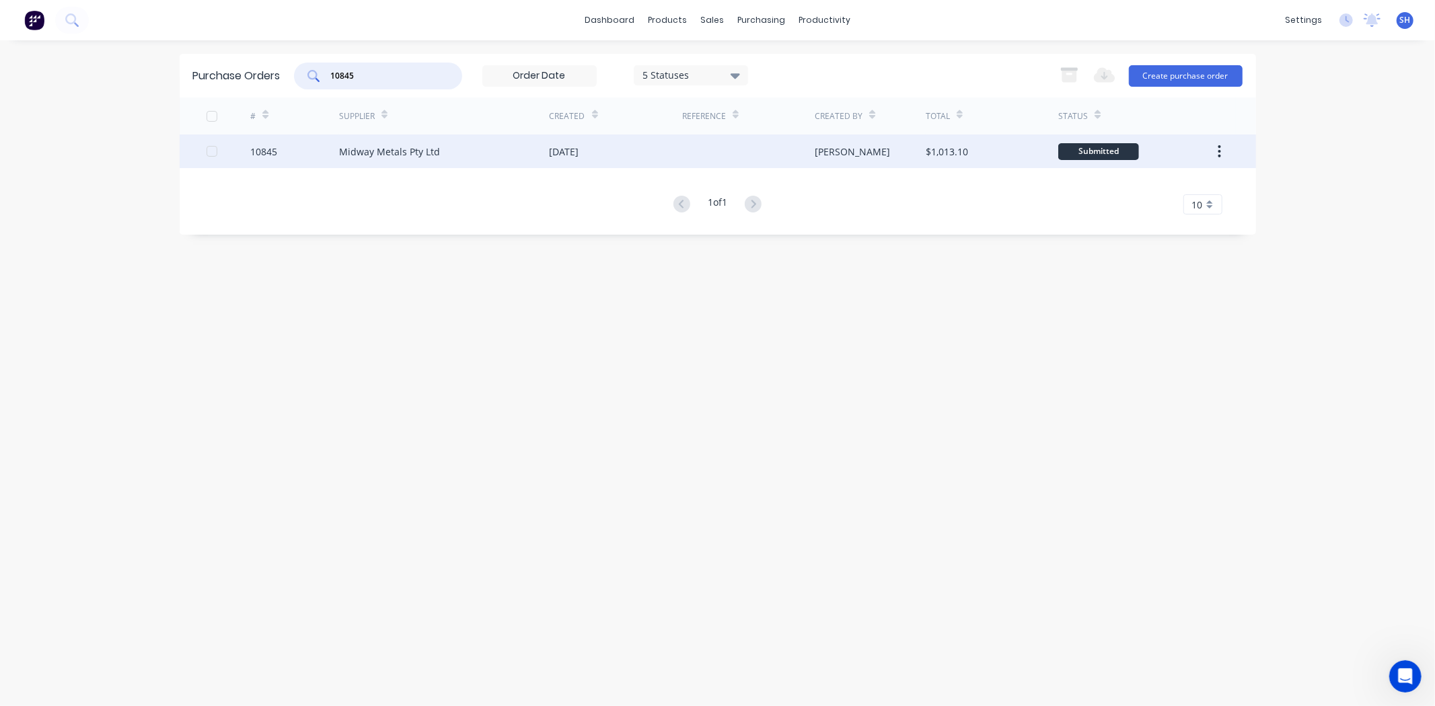
type input "10845"
click at [506, 152] on div "Midway Metals Pty Ltd" at bounding box center [444, 152] width 211 height 34
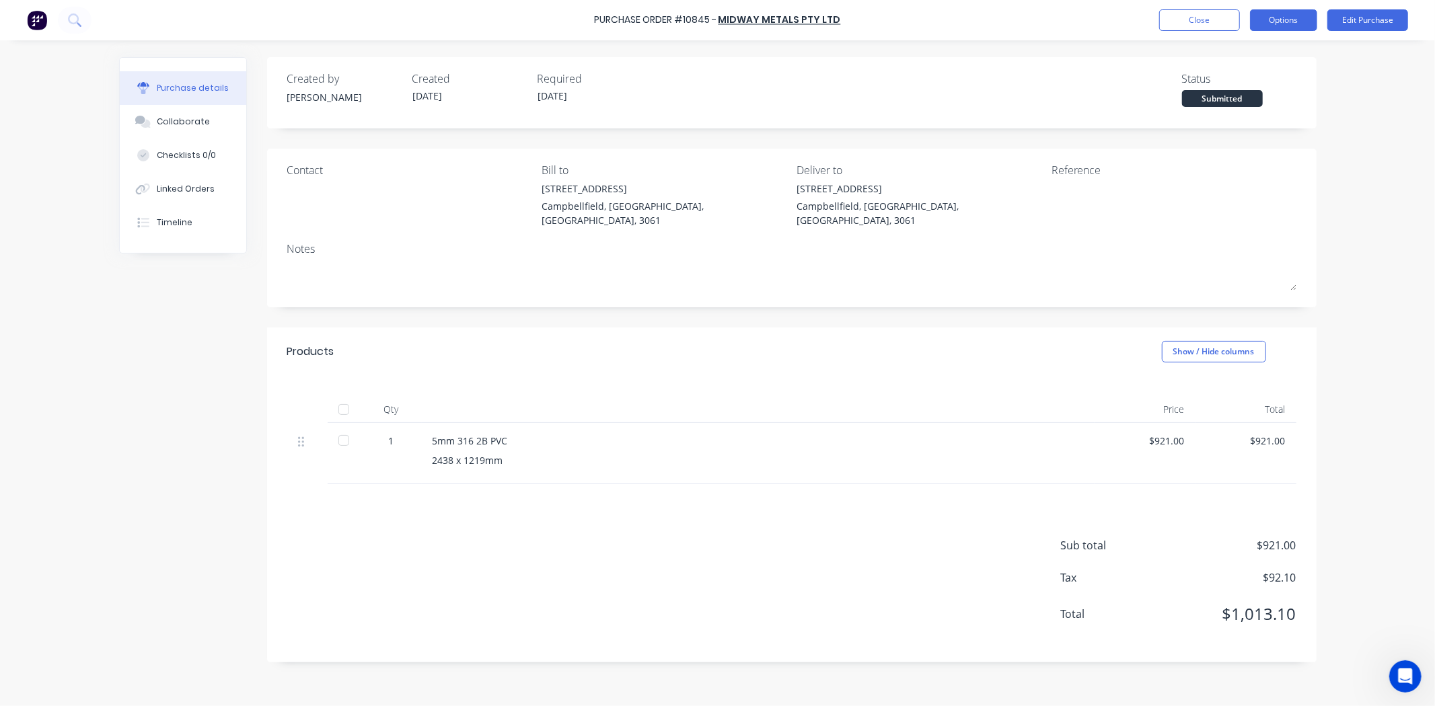
click at [1282, 27] on button "Options" at bounding box center [1283, 20] width 67 height 22
click at [1258, 81] on div "Convert to Bill" at bounding box center [1254, 82] width 104 height 20
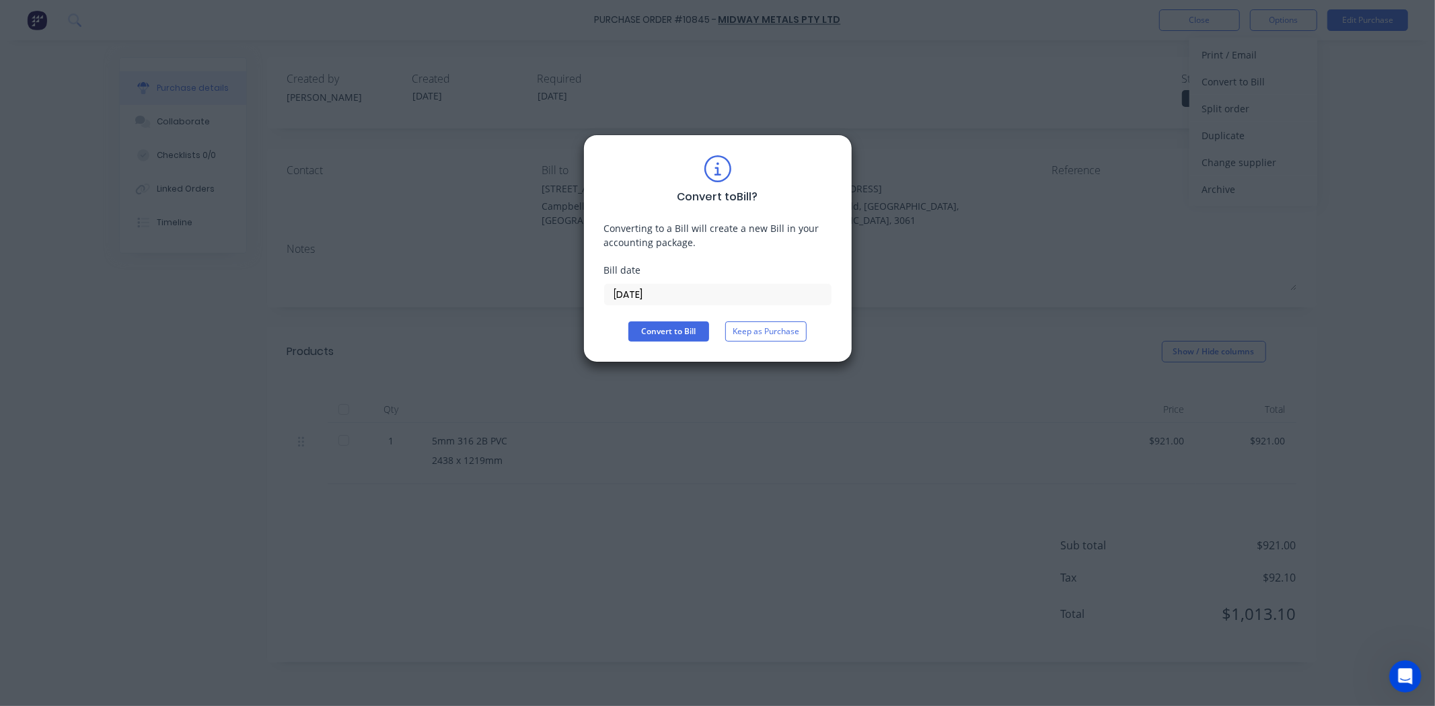
click at [645, 297] on input "[DATE]" at bounding box center [718, 295] width 226 height 20
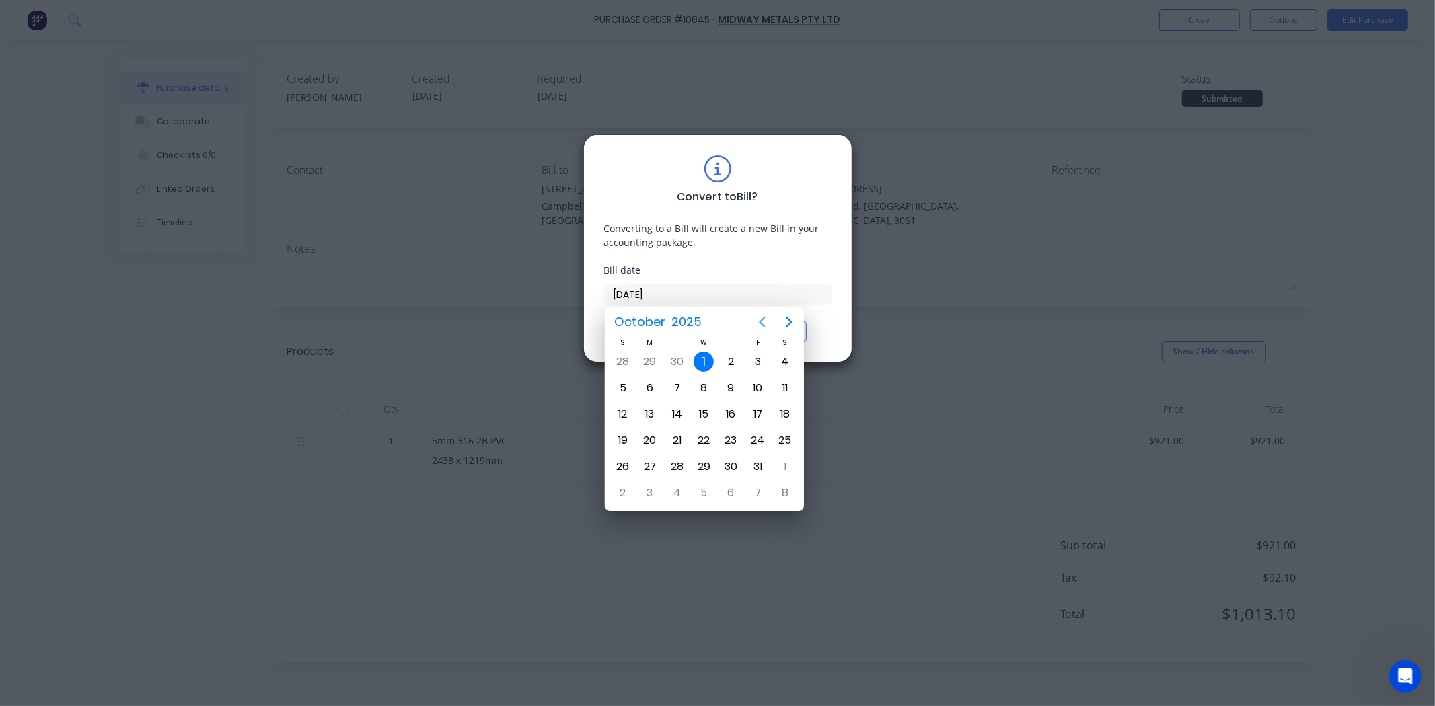
click at [760, 324] on icon "Previous page" at bounding box center [762, 322] width 16 height 16
click at [734, 439] on div "25" at bounding box center [731, 441] width 20 height 20
type input "[DATE]"
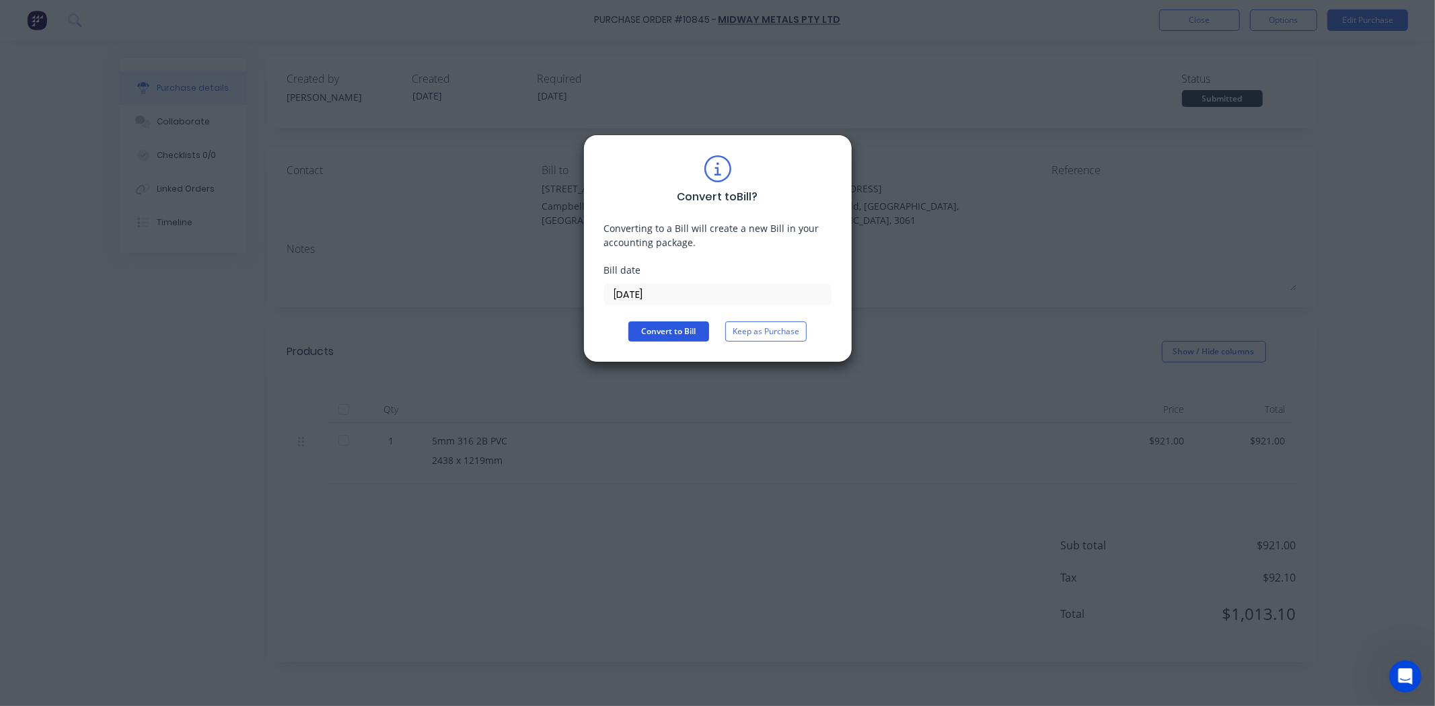
click at [654, 327] on button "Convert to Bill" at bounding box center [668, 332] width 81 height 20
